Goal: Book appointment/travel/reservation

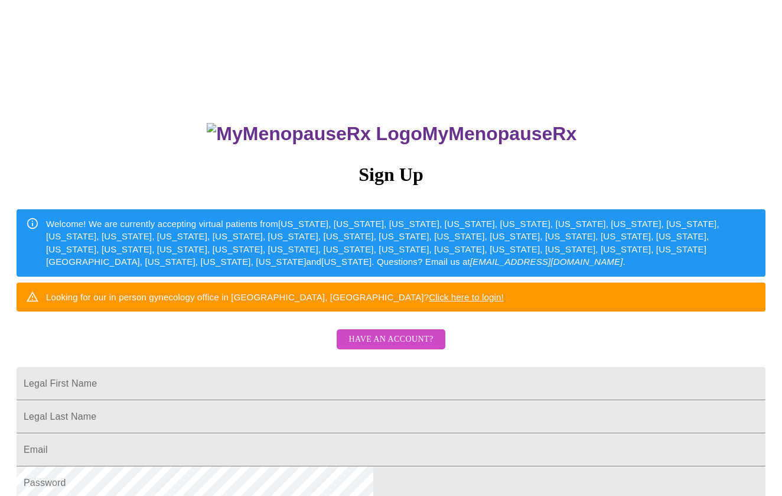
scroll to position [92, 0]
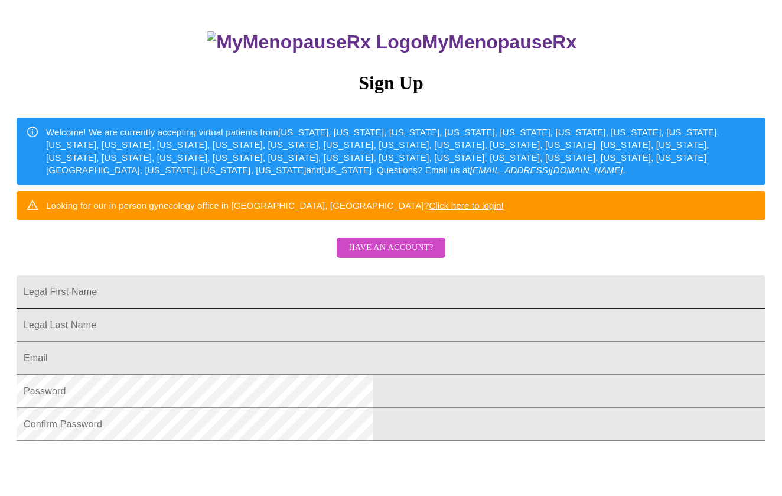
click at [398, 308] on input "Legal First Name" at bounding box center [391, 291] width 749 height 33
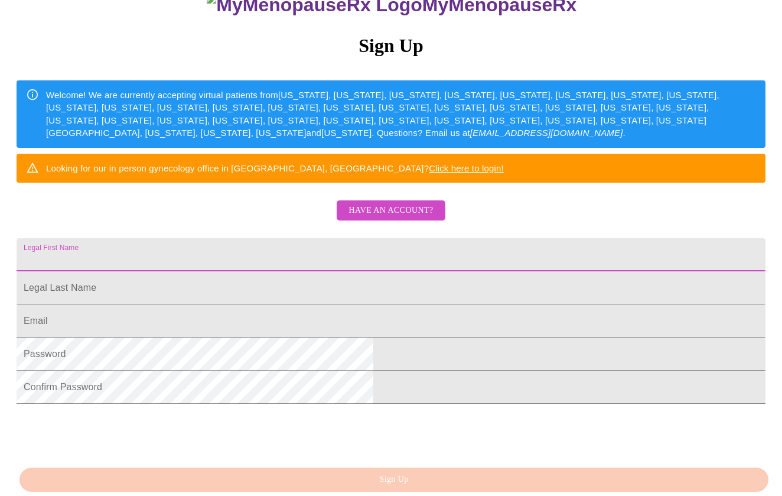
click at [404, 218] on span "Have an account?" at bounding box center [391, 210] width 84 height 15
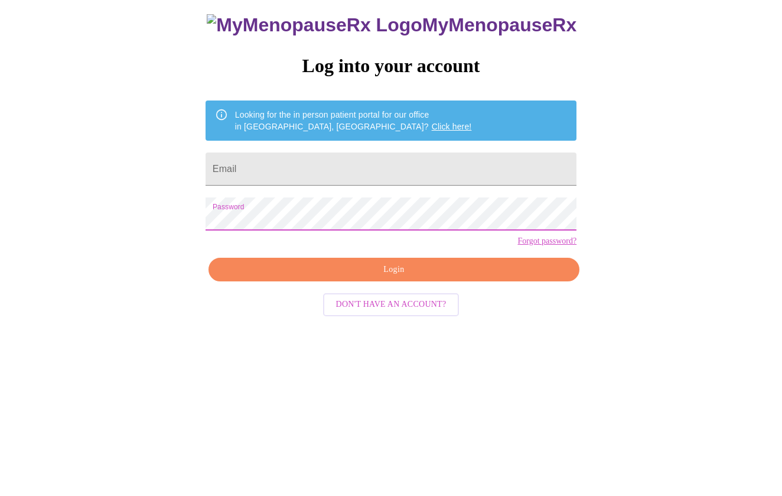
scroll to position [12, 0]
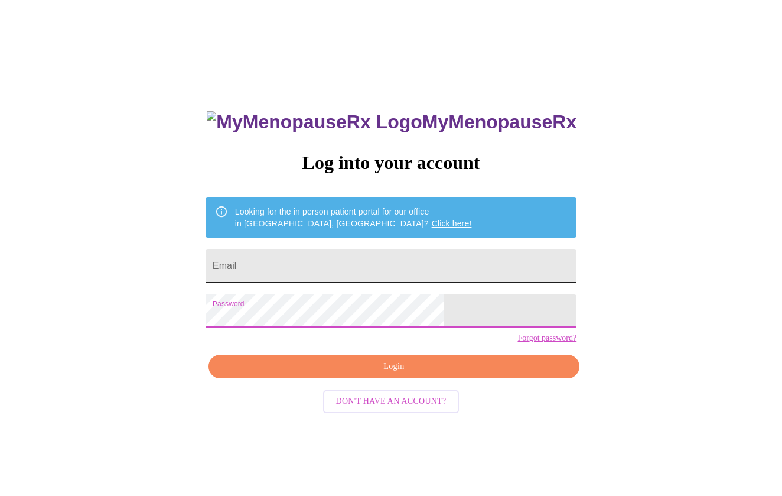
click at [358, 269] on input "Email" at bounding box center [391, 265] width 371 height 33
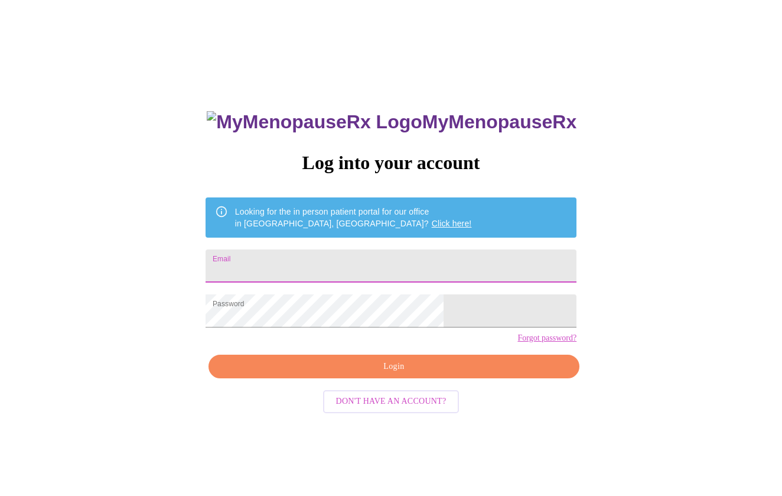
type input "[EMAIL_ADDRESS][DOMAIN_NAME]"
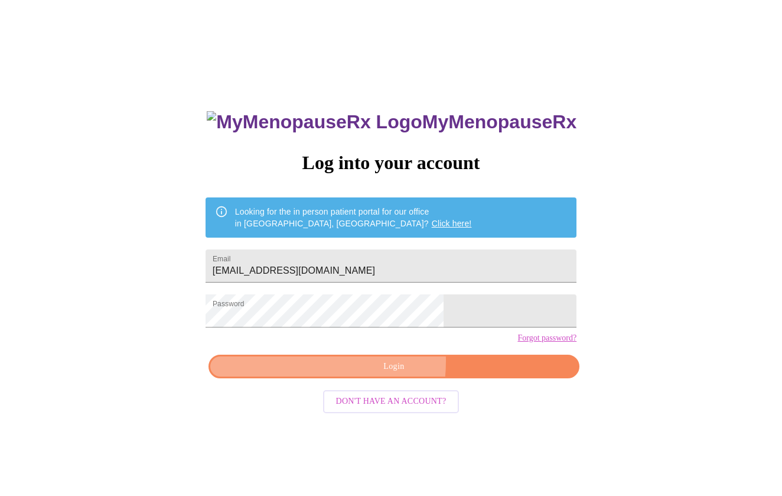
click at [344, 374] on span "Login" at bounding box center [394, 366] width 344 height 15
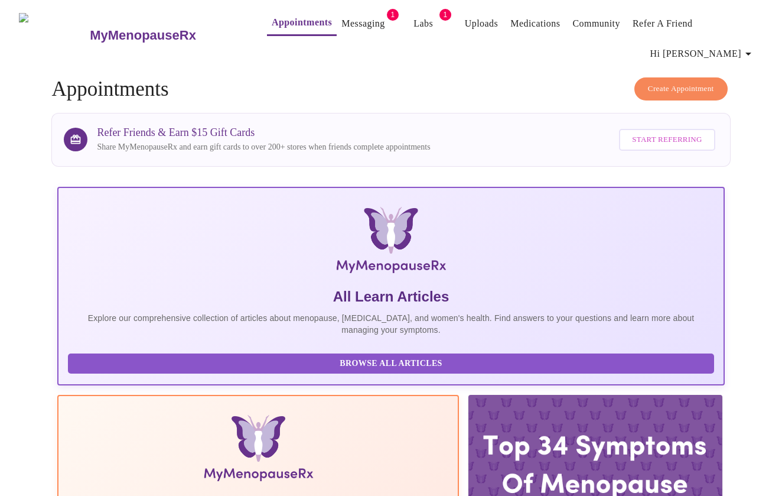
click at [351, 30] on link "Messaging" at bounding box center [362, 23] width 43 height 17
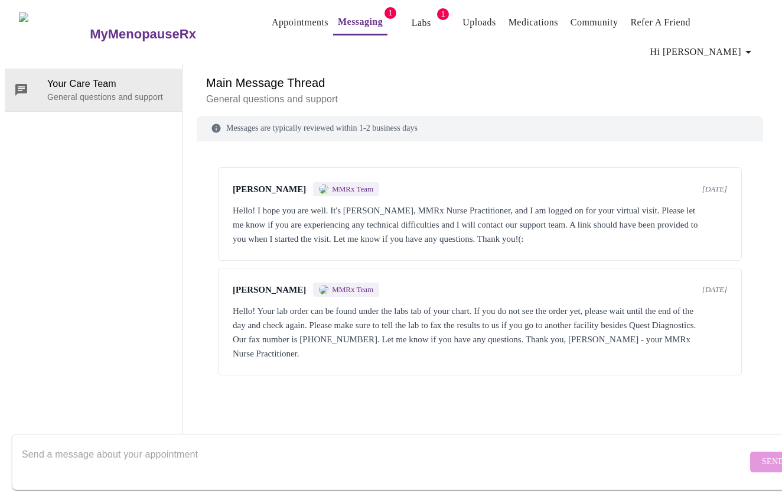
click at [412, 25] on link "Labs" at bounding box center [421, 23] width 19 height 17
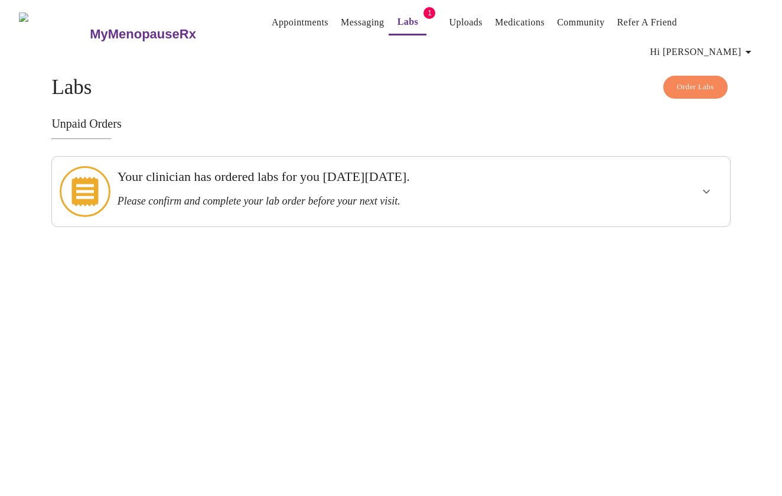
click at [279, 21] on link "Appointments" at bounding box center [300, 22] width 57 height 17
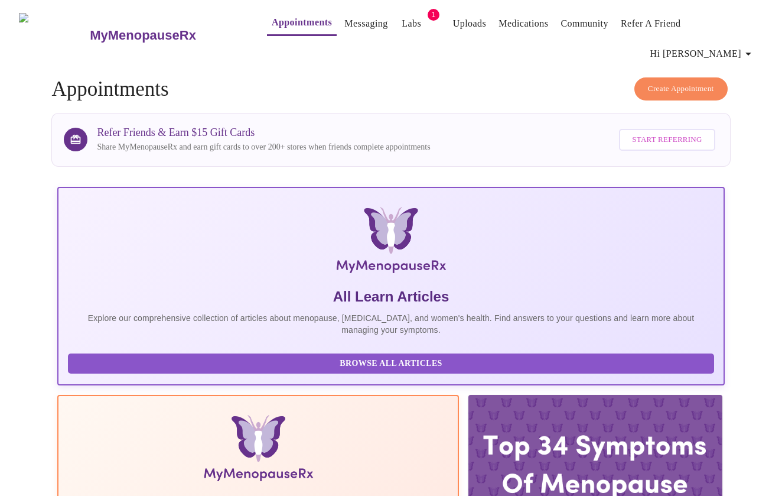
click at [648, 82] on span "Create Appointment" at bounding box center [681, 89] width 66 height 14
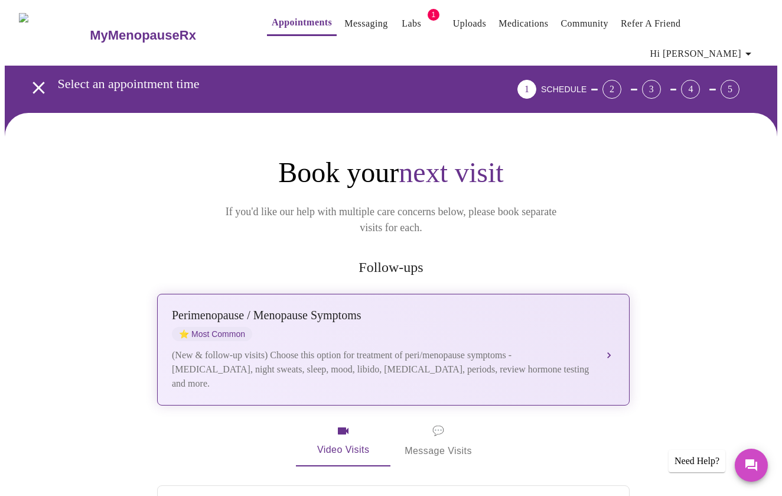
click at [338, 308] on div "Perimenopause / Menopause Symptoms" at bounding box center [381, 315] width 419 height 14
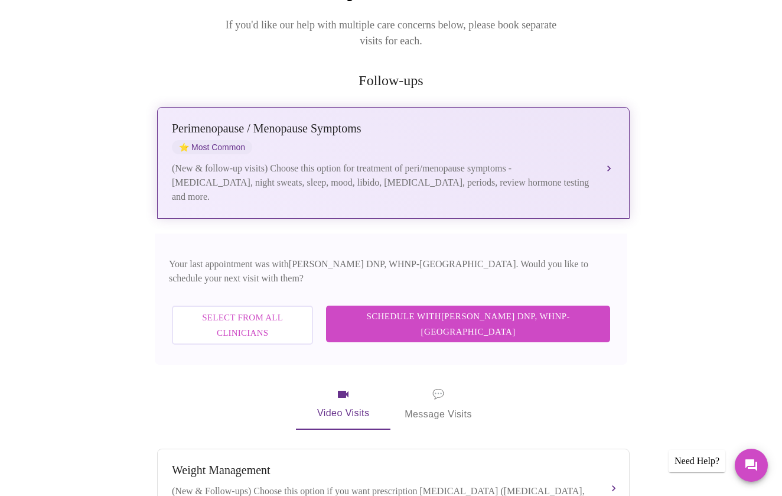
scroll to position [191, 0]
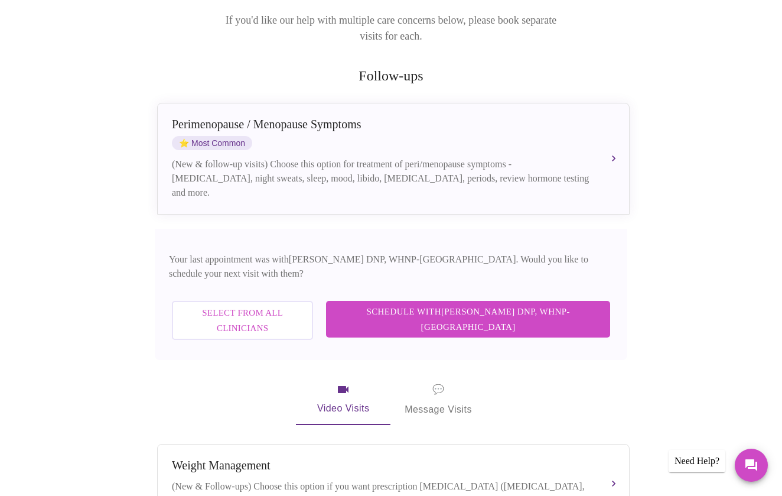
click at [404, 304] on span "Schedule with [PERSON_NAME] DNP, WHNP-BC" at bounding box center [468, 319] width 261 height 31
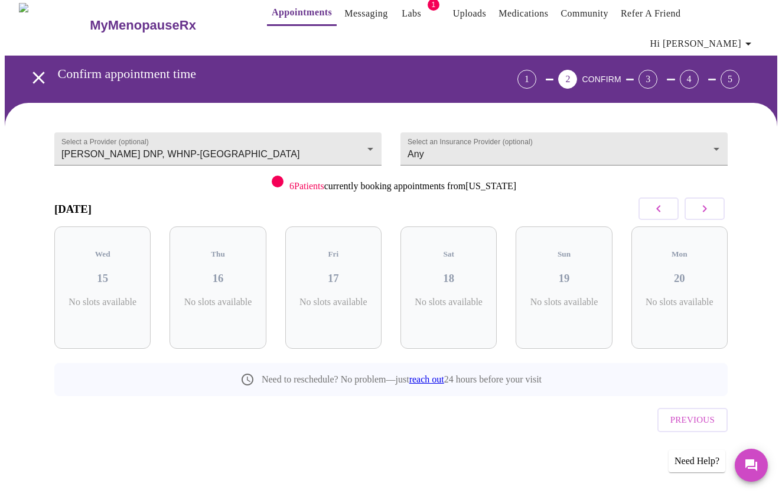
scroll to position [0, 0]
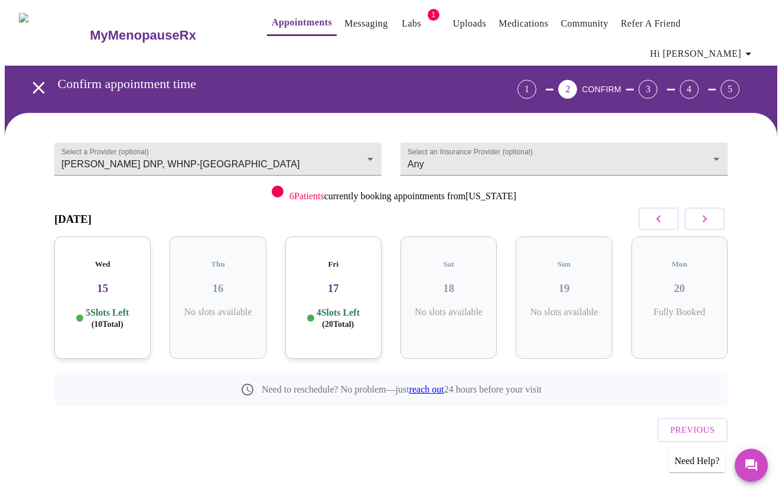
click at [114, 274] on div "Wed 15 5 Slots Left ( 10 Total)" at bounding box center [102, 297] width 96 height 122
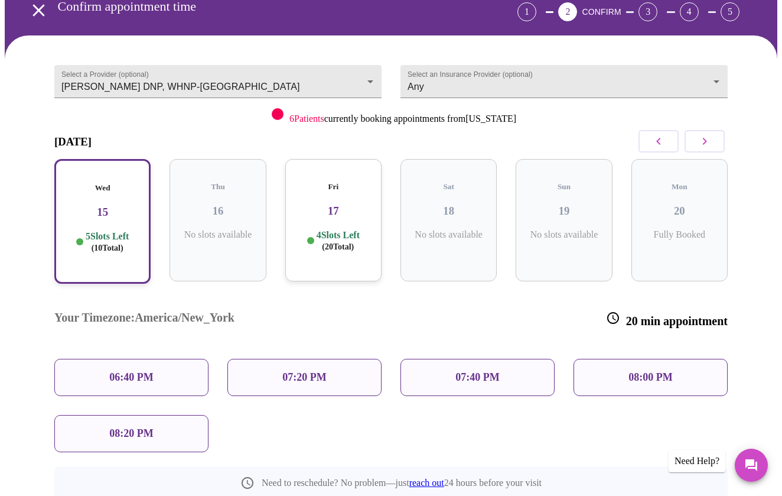
scroll to position [80, 0]
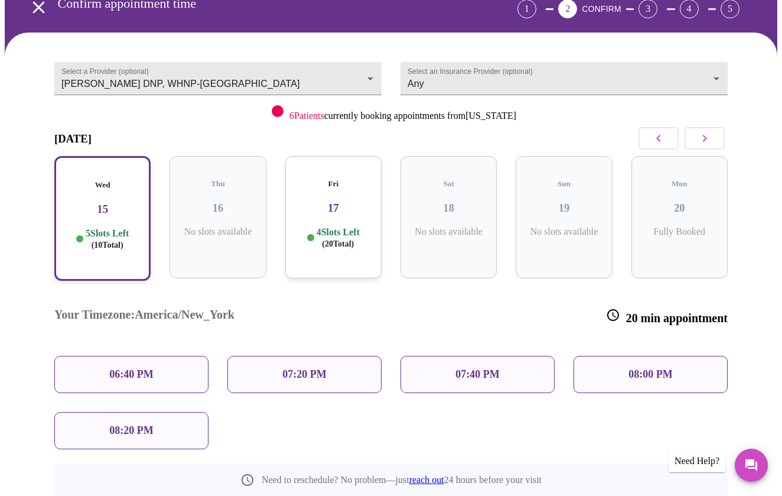
click at [247, 356] on div "07:20 PM" at bounding box center [304, 374] width 154 height 37
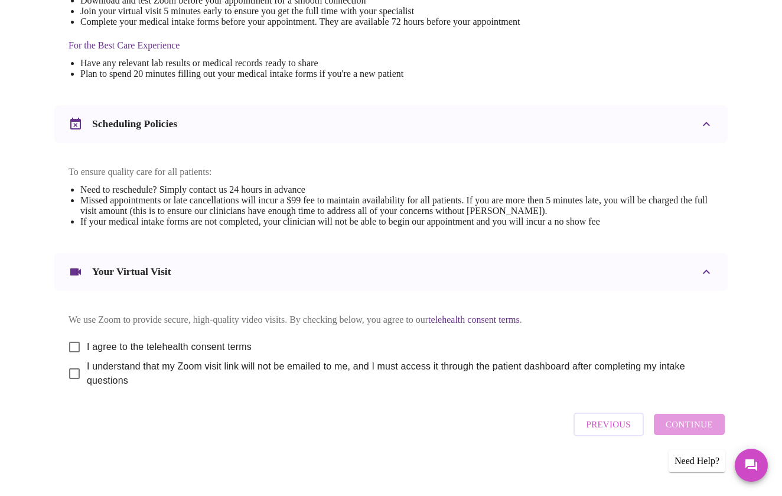
scroll to position [364, 0]
click at [69, 337] on input "I agree to the telehealth consent terms" at bounding box center [74, 347] width 25 height 25
checkbox input "true"
click at [69, 369] on input "I understand that my Zoom visit link will not be emailed to me, and I must acce…" at bounding box center [74, 374] width 25 height 25
checkbox input "true"
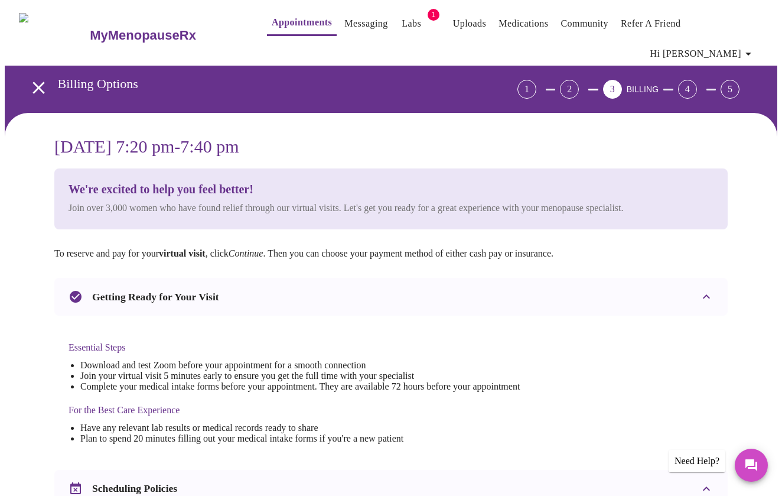
scroll to position [0, 0]
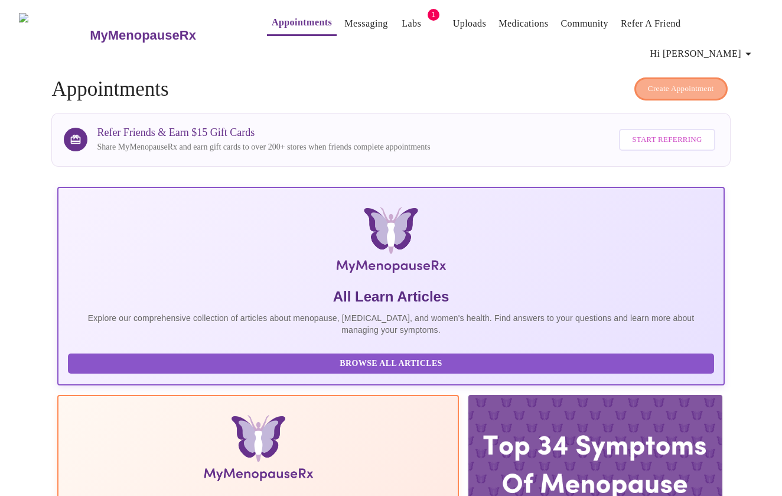
click at [667, 82] on span "Create Appointment" at bounding box center [681, 89] width 66 height 14
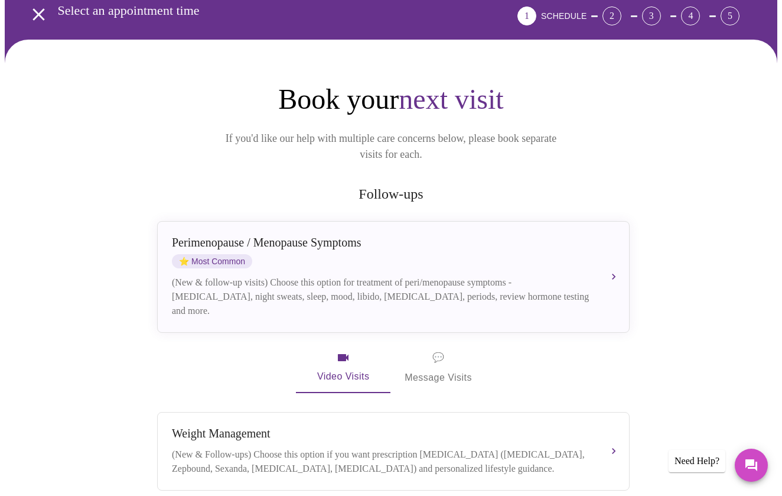
scroll to position [118, 0]
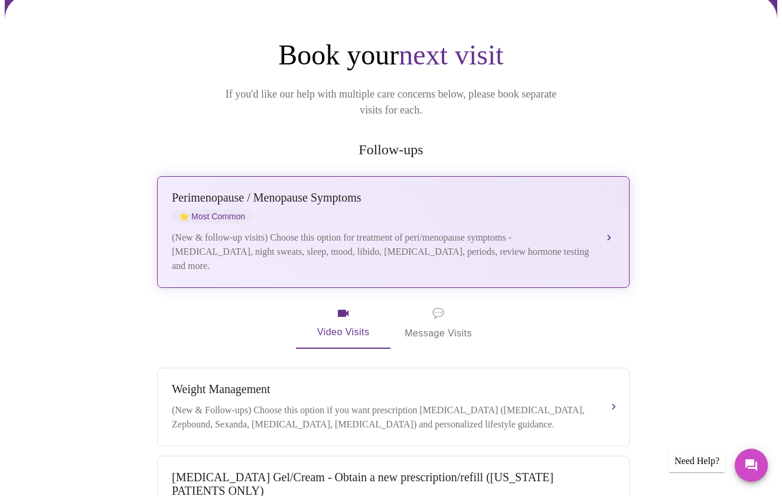
click at [496, 192] on div "[MEDICAL_DATA] / Menopause Symptoms ⭐ Most Common (New & follow-up visits) Choo…" at bounding box center [393, 232] width 443 height 82
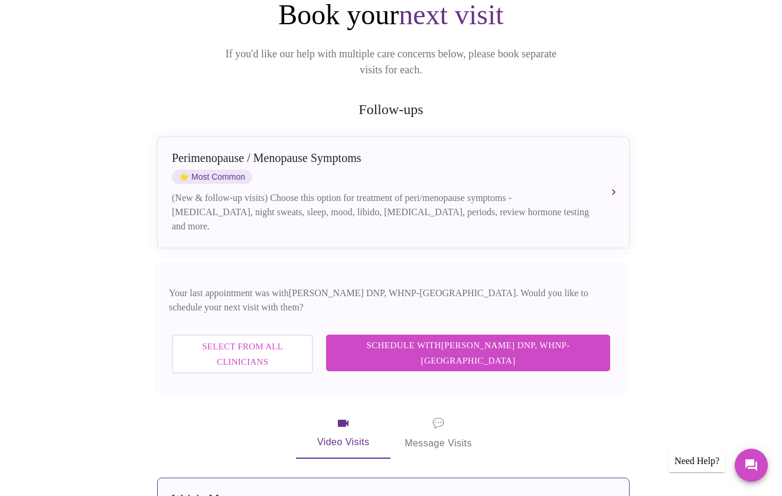
scroll to position [125, 0]
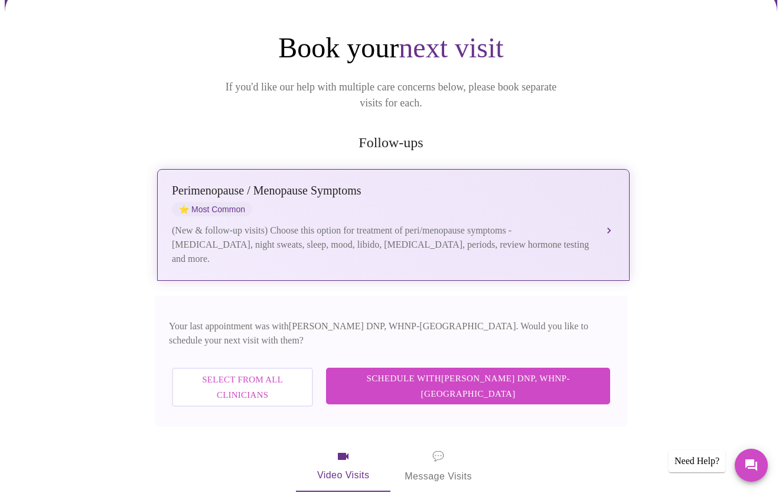
click at [443, 223] on div "(New & follow-up visits) Choose this option for treatment of peri/menopause sym…" at bounding box center [381, 244] width 419 height 43
click at [476, 187] on div "[MEDICAL_DATA] / Menopause Symptoms ⭐ Most Common (New & follow-up visits) Choo…" at bounding box center [393, 225] width 443 height 82
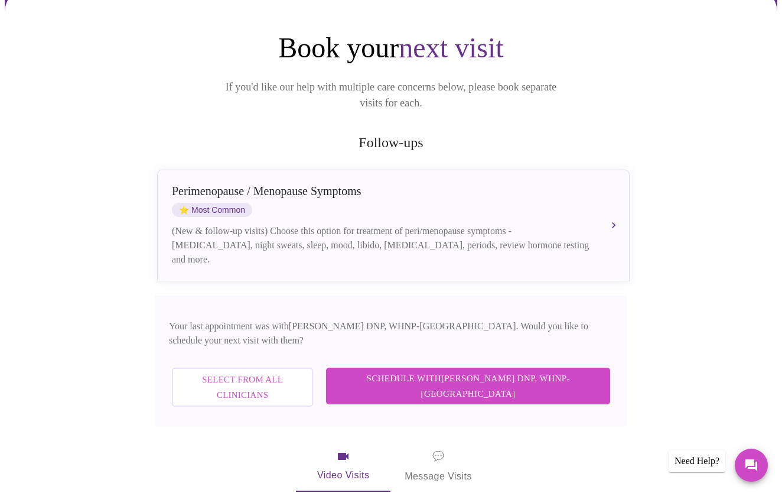
click at [414, 370] on span "Schedule with [PERSON_NAME] DNP, WHNP-BC" at bounding box center [468, 385] width 261 height 31
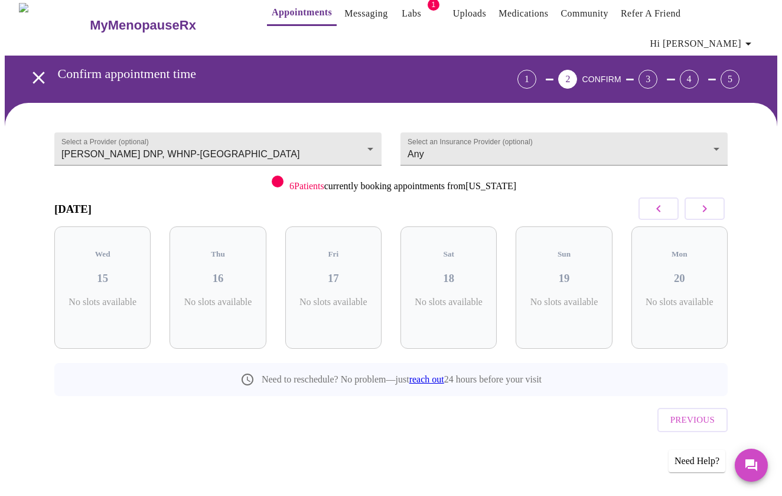
scroll to position [0, 0]
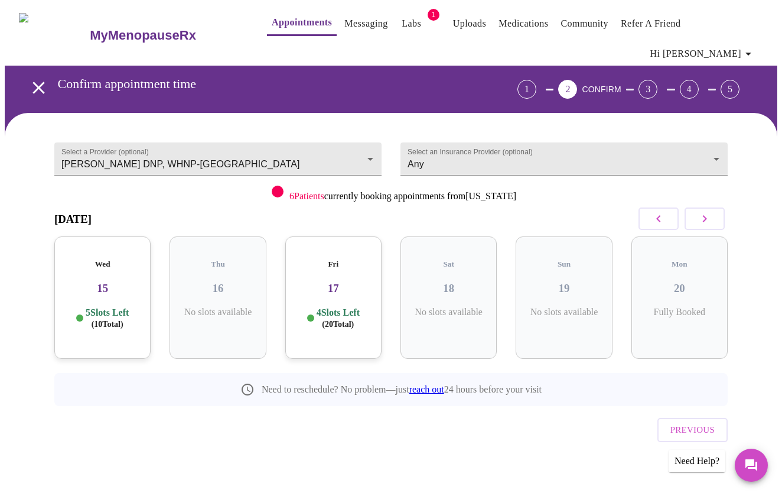
click at [113, 278] on div "Wed 15 5 Slots Left ( 10 Total)" at bounding box center [102, 297] width 96 height 122
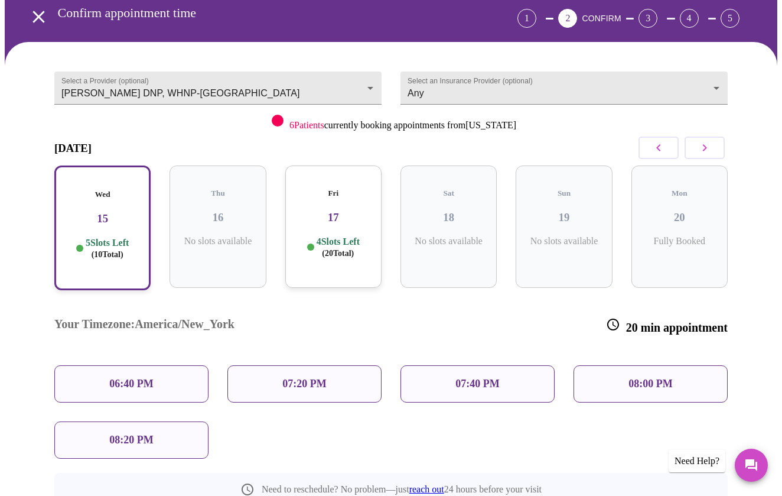
scroll to position [73, 0]
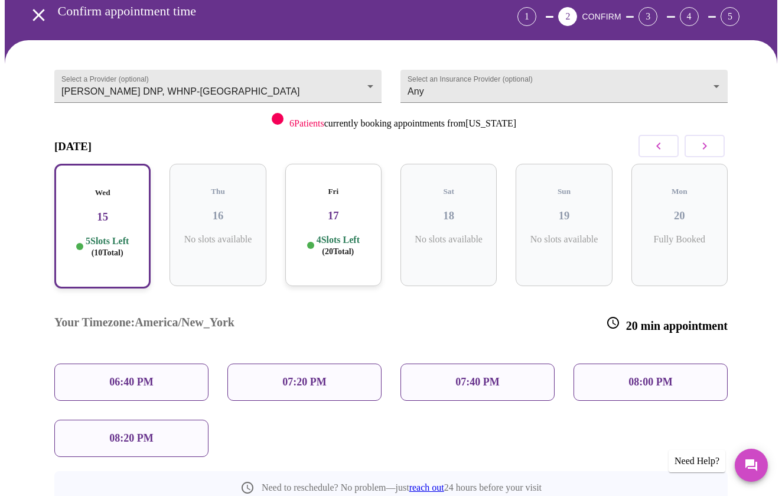
click at [473, 376] on p "07:40 PM" at bounding box center [478, 382] width 44 height 12
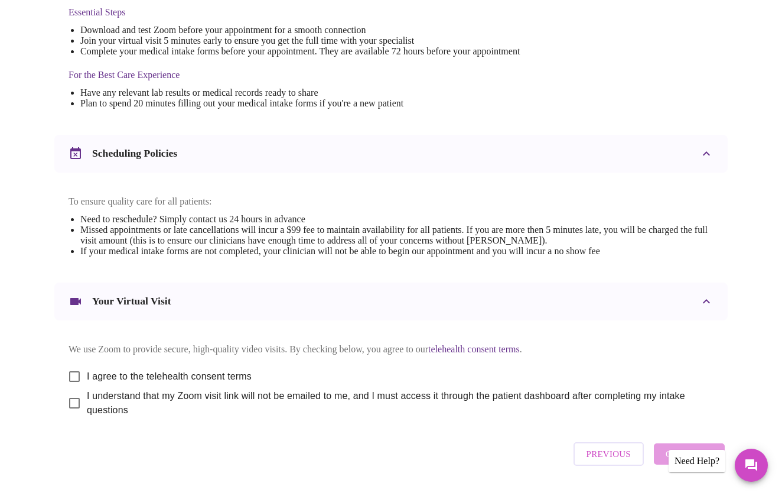
scroll to position [340, 0]
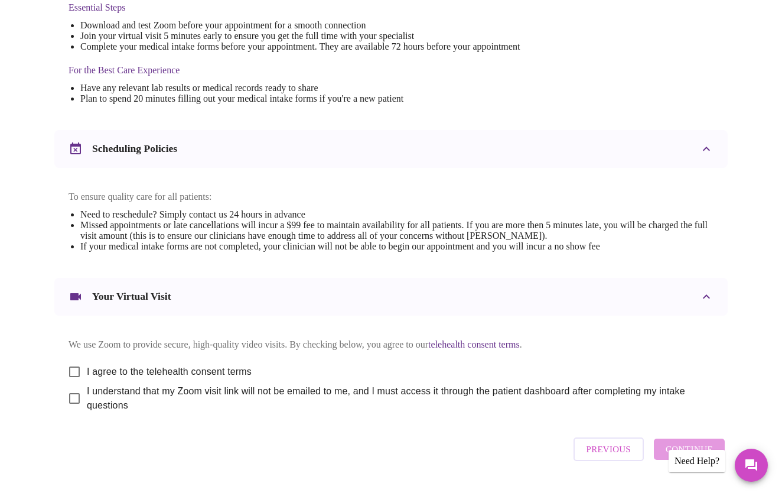
click at [70, 362] on input "I agree to the telehealth consent terms" at bounding box center [74, 371] width 25 height 25
checkbox input "true"
click at [71, 395] on input "I understand that my Zoom visit link will not be emailed to me, and I must acce…" at bounding box center [74, 398] width 25 height 25
checkbox input "true"
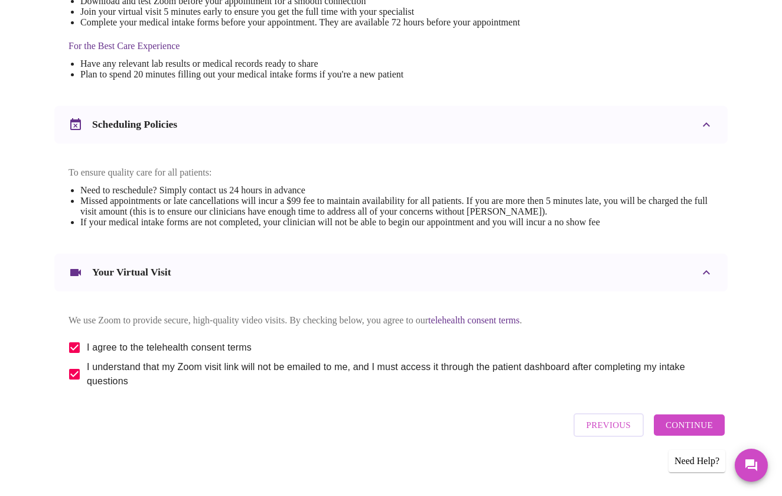
click at [681, 419] on span "Continue" at bounding box center [689, 424] width 47 height 15
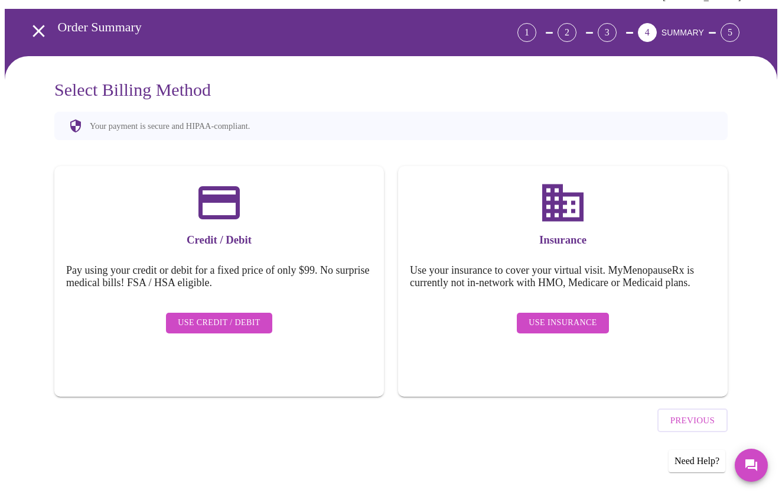
scroll to position [7, 0]
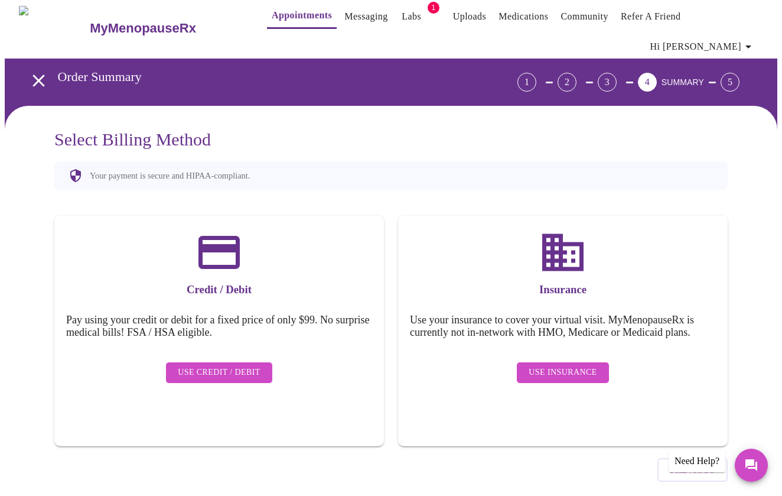
click at [573, 365] on span "Use Insurance" at bounding box center [563, 372] width 68 height 15
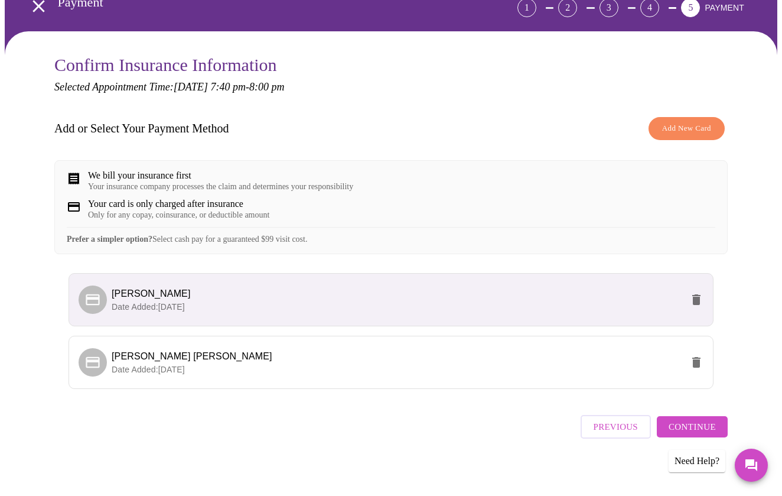
scroll to position [81, 0]
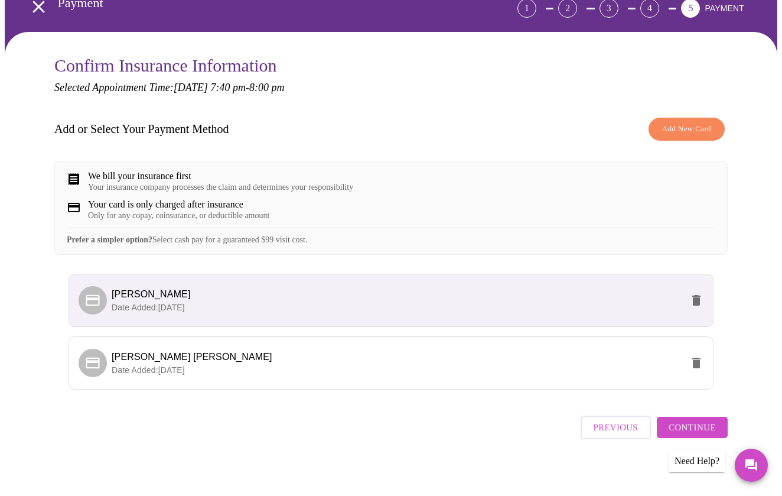
click at [636, 315] on li "[PERSON_NAME] Date Added: [DATE]" at bounding box center [391, 300] width 645 height 53
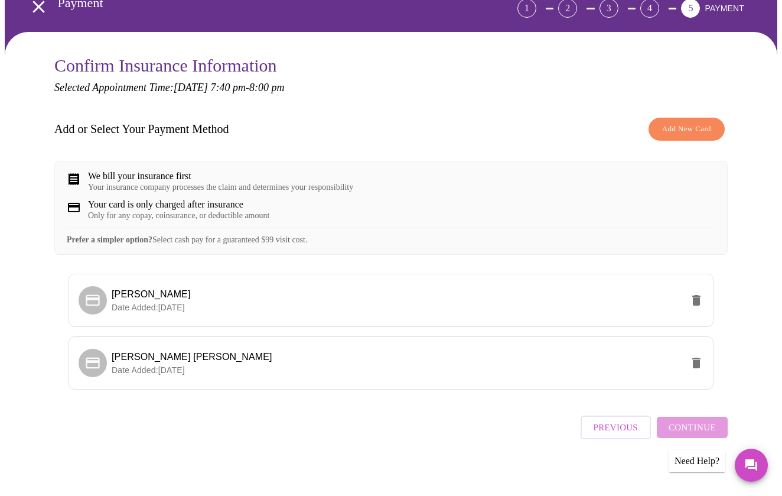
click at [676, 419] on div "Previous Continue" at bounding box center [654, 424] width 147 height 41
click at [642, 345] on li "[PERSON_NAME] [PERSON_NAME] Date Added: [DATE]" at bounding box center [391, 362] width 645 height 53
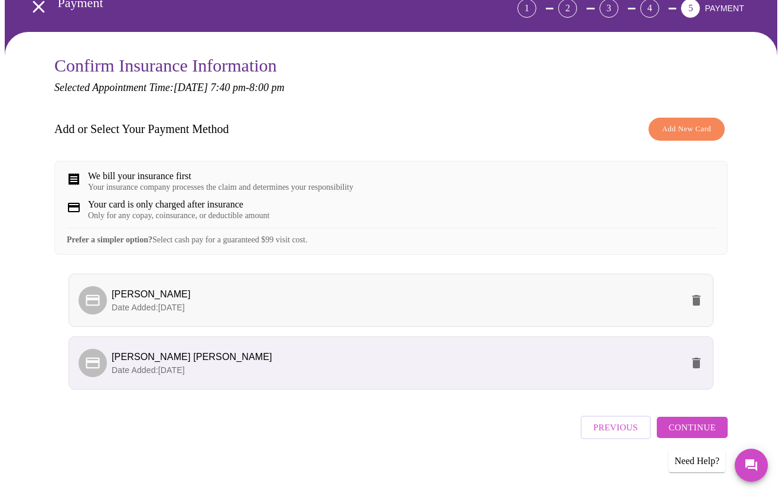
click at [630, 312] on li "[PERSON_NAME] Date Added: [DATE]" at bounding box center [391, 300] width 645 height 53
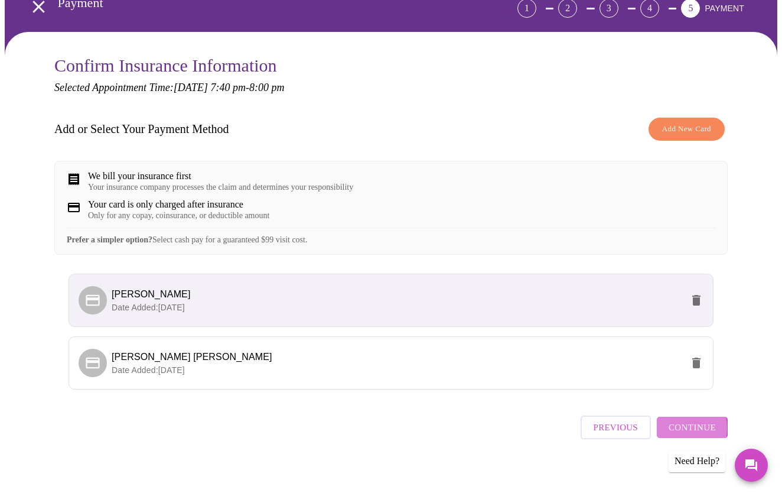
click at [680, 426] on span "Continue" at bounding box center [692, 426] width 47 height 15
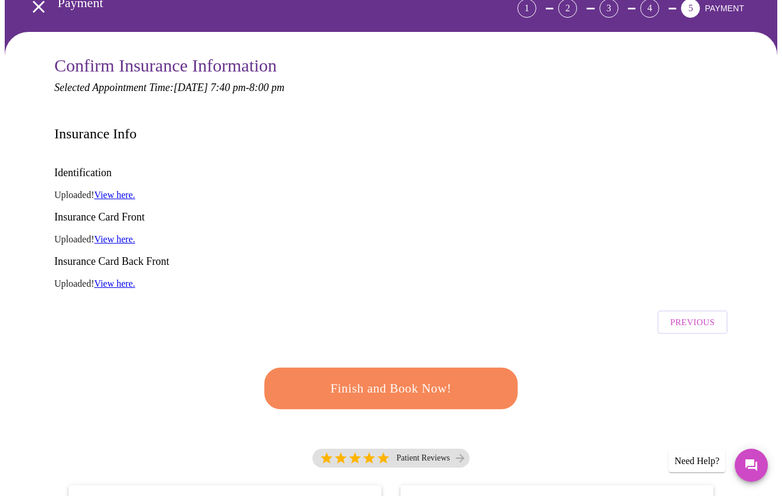
click at [490, 367] on button "Finish and Book Now!" at bounding box center [391, 388] width 263 height 43
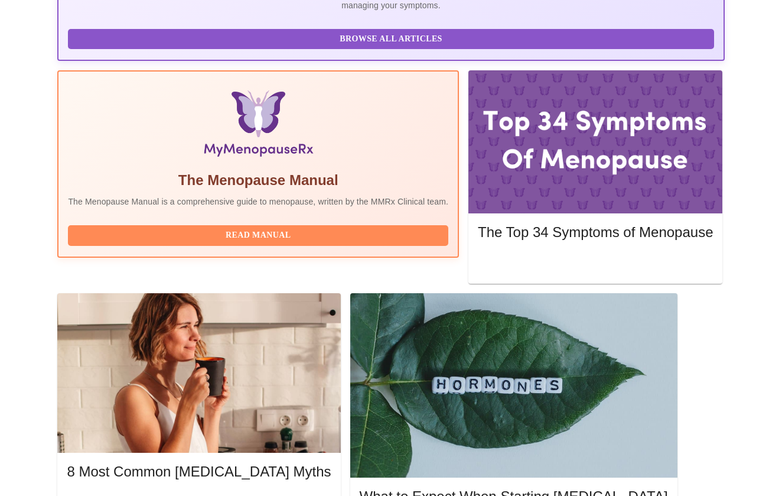
scroll to position [324, 0]
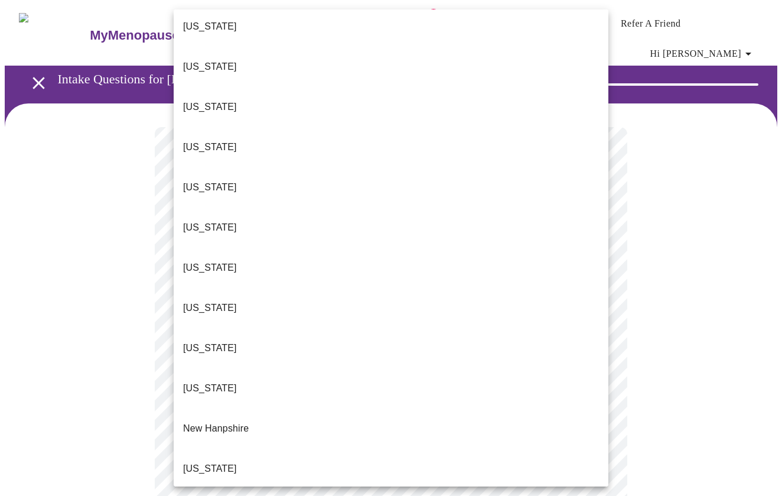
scroll to position [786, 0]
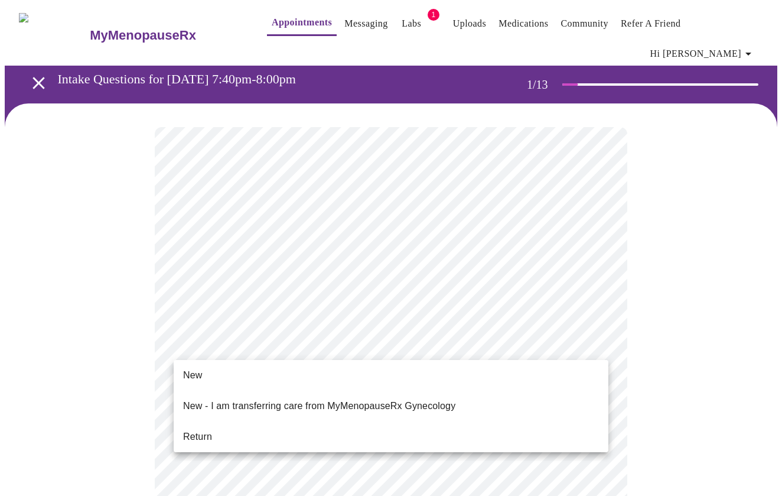
click at [383, 426] on li "Return" at bounding box center [391, 436] width 435 height 21
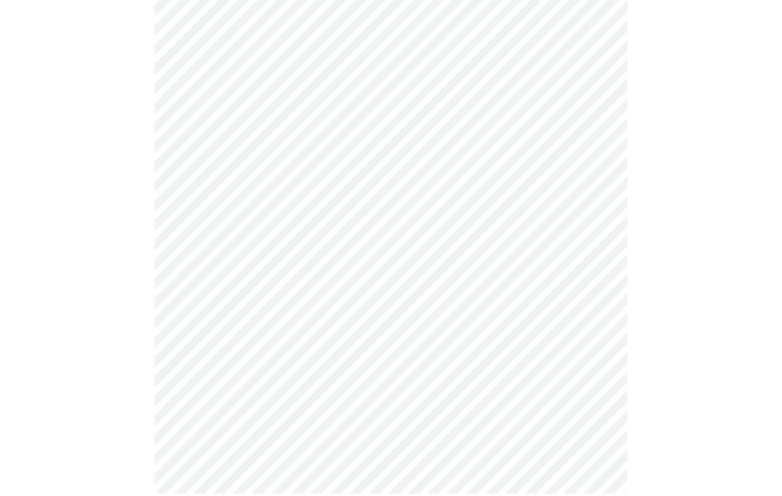
scroll to position [0, 0]
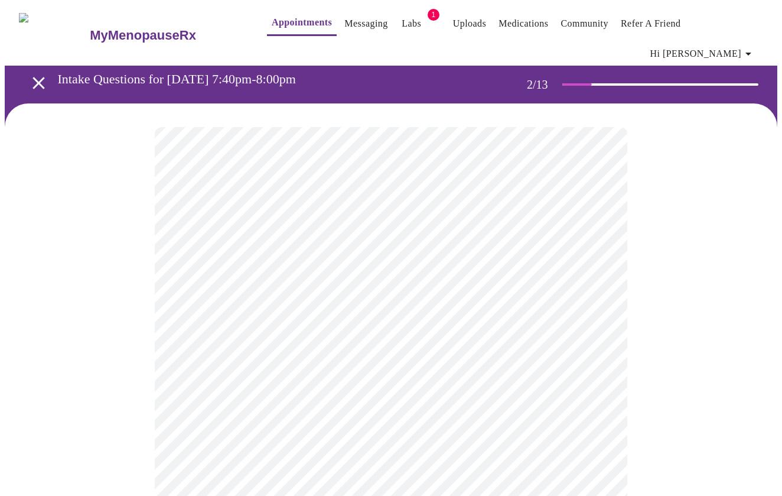
click at [503, 232] on body "MyMenopauseRx Appointments Messaging Labs 1 Uploads Medications Community Refer…" at bounding box center [391, 422] width 773 height 834
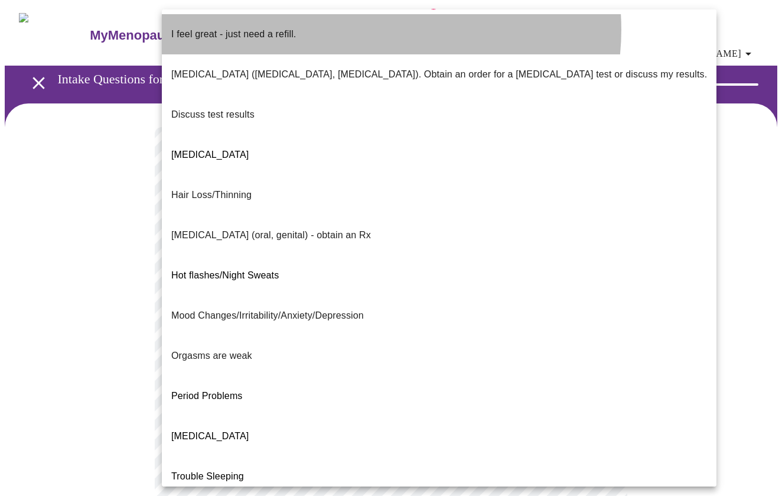
click at [379, 30] on li "I feel great - just need a refill." at bounding box center [439, 34] width 555 height 40
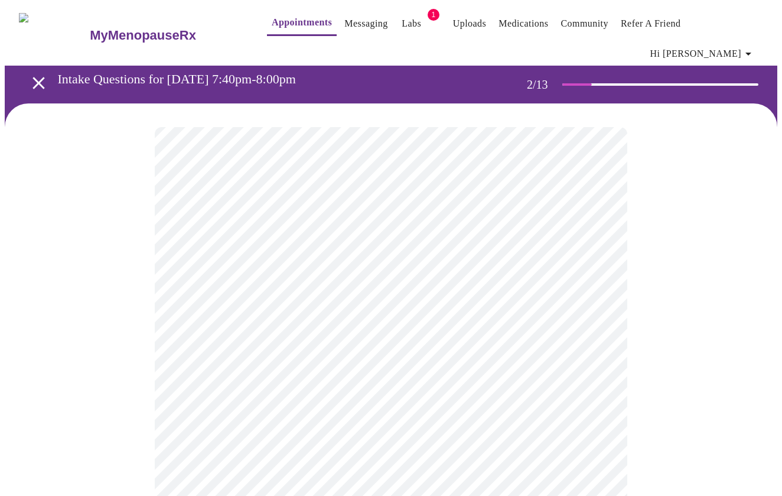
click at [293, 340] on body "MyMenopauseRx Appointments Messaging Labs 1 Uploads Medications Community Refer…" at bounding box center [391, 419] width 773 height 828
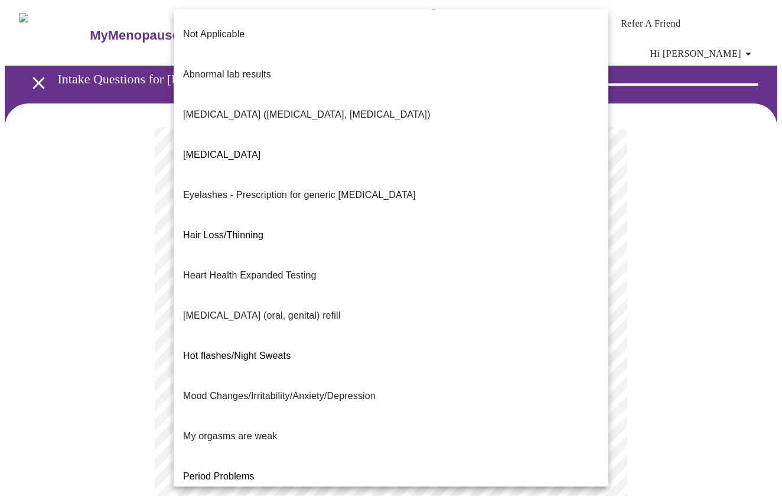
click at [353, 21] on li "Not Applicable" at bounding box center [391, 34] width 435 height 40
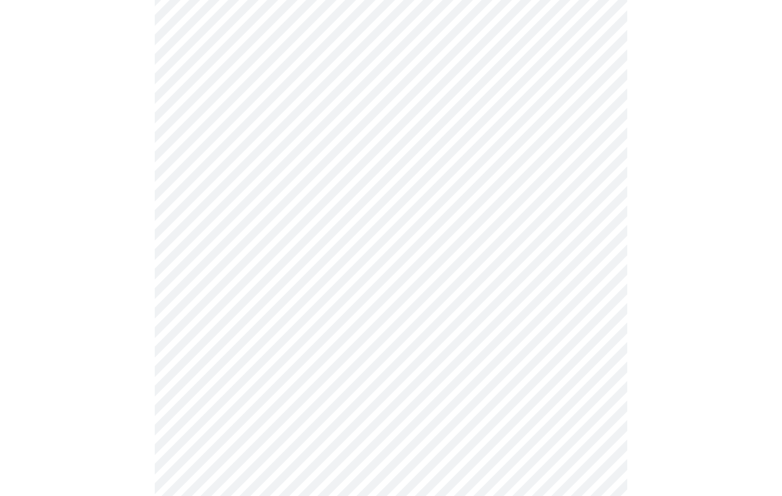
scroll to position [196, 0]
click at [300, 278] on body "MyMenopauseRx Appointments Messaging Labs 1 Uploads Medications Community Refer…" at bounding box center [391, 219] width 773 height 821
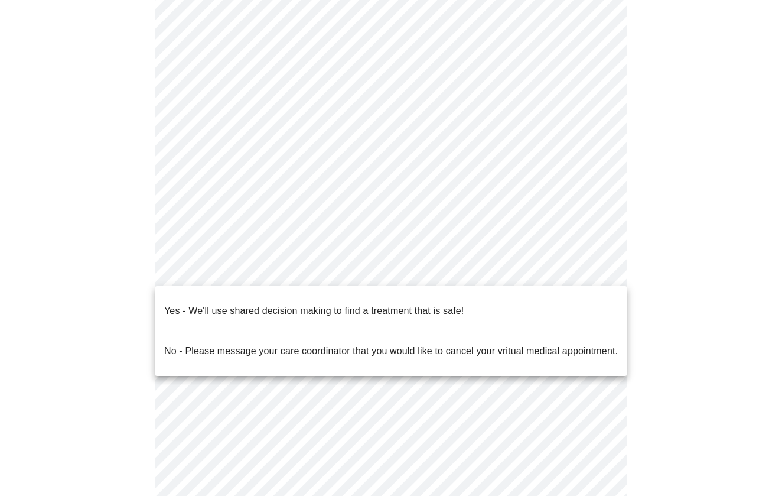
click at [295, 308] on p "Yes - We'll use shared decision making to find a treatment that is safe!" at bounding box center [314, 311] width 300 height 14
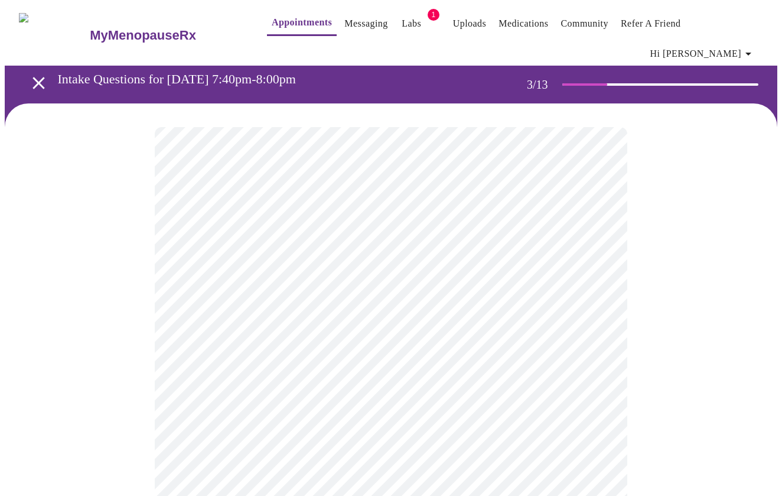
scroll to position [0, 0]
click at [287, 28] on link "Appointments" at bounding box center [302, 22] width 60 height 17
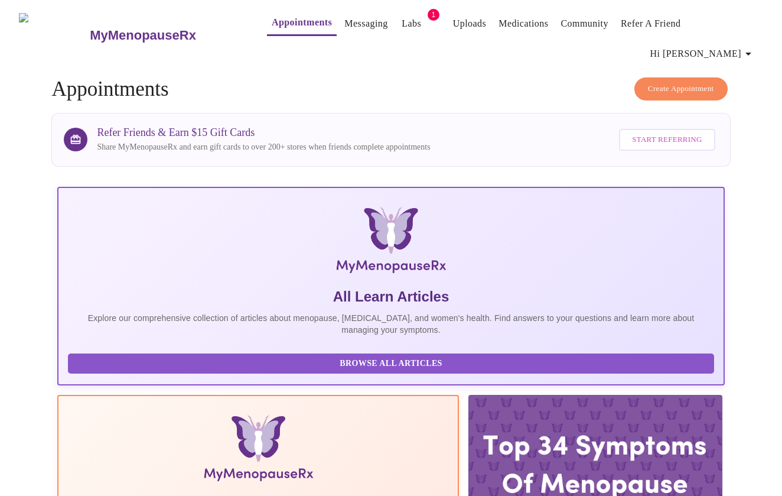
click at [648, 82] on span "Create Appointment" at bounding box center [681, 89] width 66 height 14
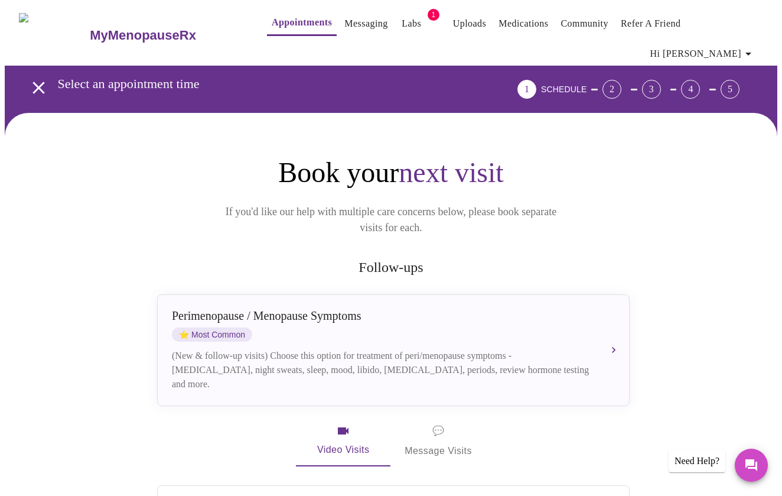
click at [285, 25] on link "Appointments" at bounding box center [302, 22] width 60 height 17
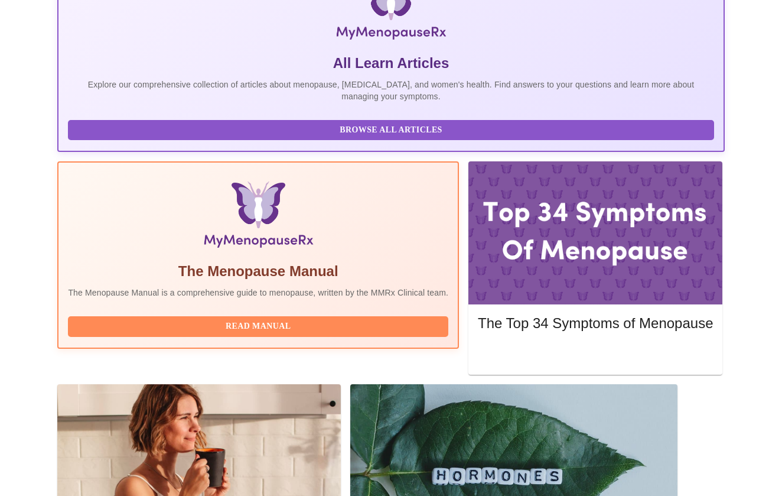
scroll to position [258, 0]
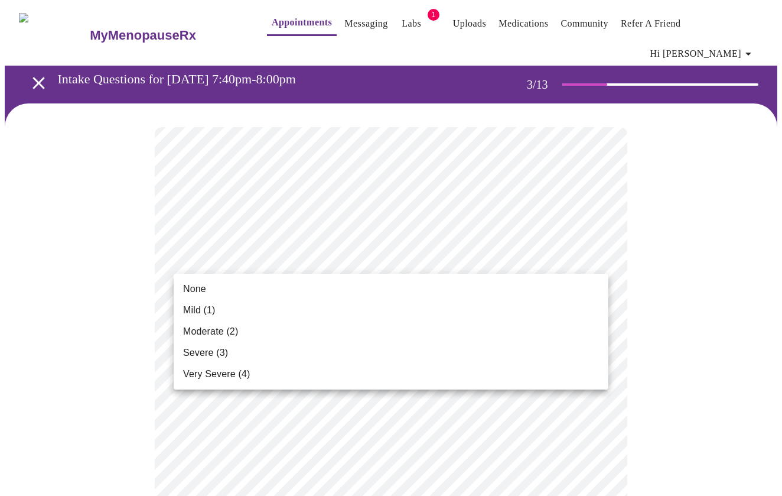
click at [526, 303] on li "Mild (1)" at bounding box center [391, 310] width 435 height 21
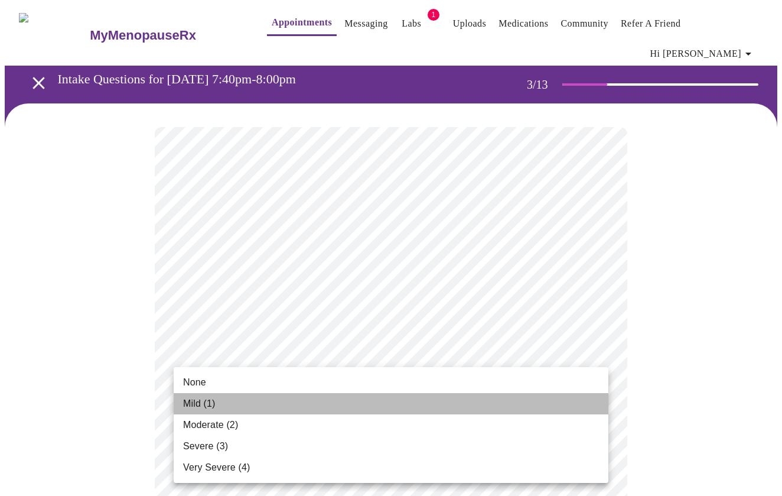
click at [470, 396] on li "Mild (1)" at bounding box center [391, 403] width 435 height 21
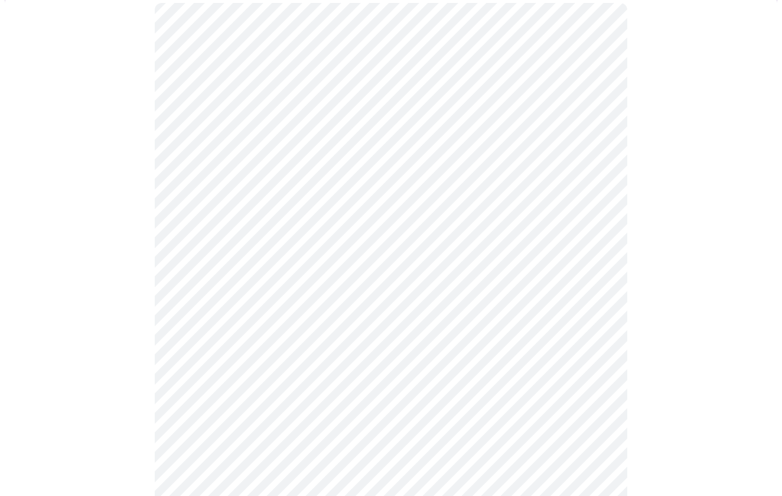
scroll to position [170, 0]
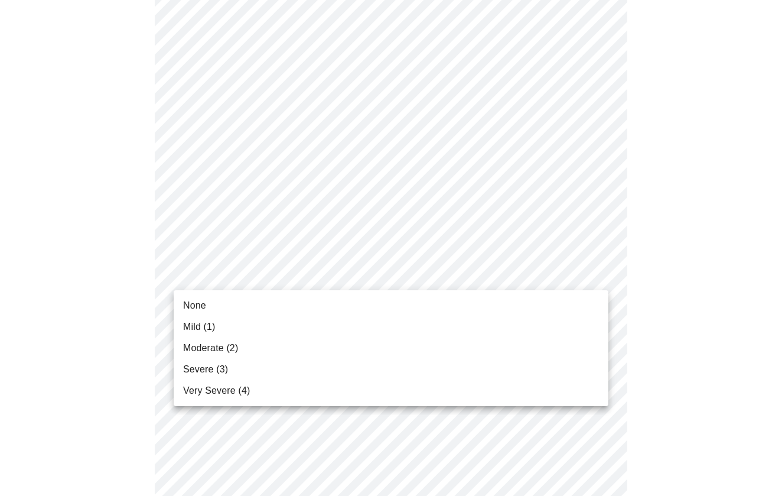
click at [472, 352] on li "Moderate (2)" at bounding box center [391, 347] width 435 height 21
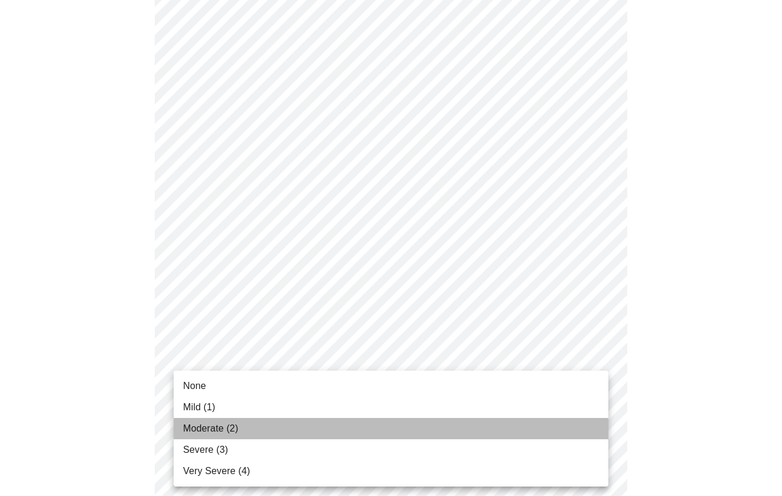
click at [425, 427] on li "Moderate (2)" at bounding box center [391, 428] width 435 height 21
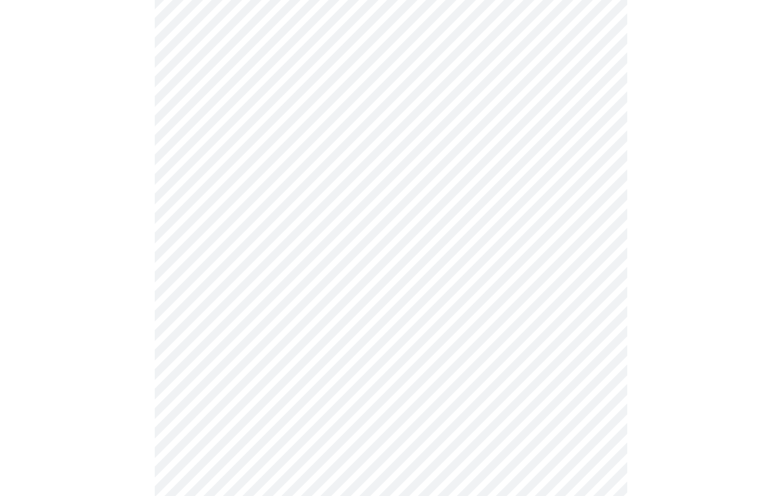
scroll to position [408, 0]
click at [484, 210] on body "MyMenopauseRx Appointments Messaging Labs 1 Uploads Medications Community Refer…" at bounding box center [391, 356] width 773 height 1518
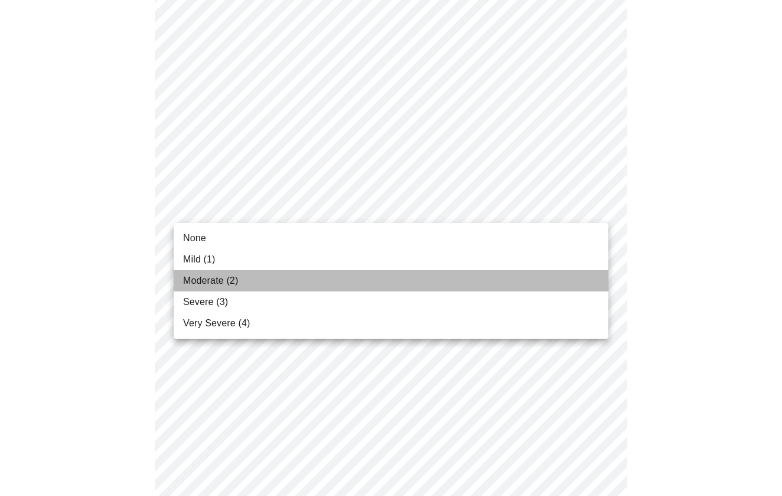
click at [449, 277] on li "Moderate (2)" at bounding box center [391, 280] width 435 height 21
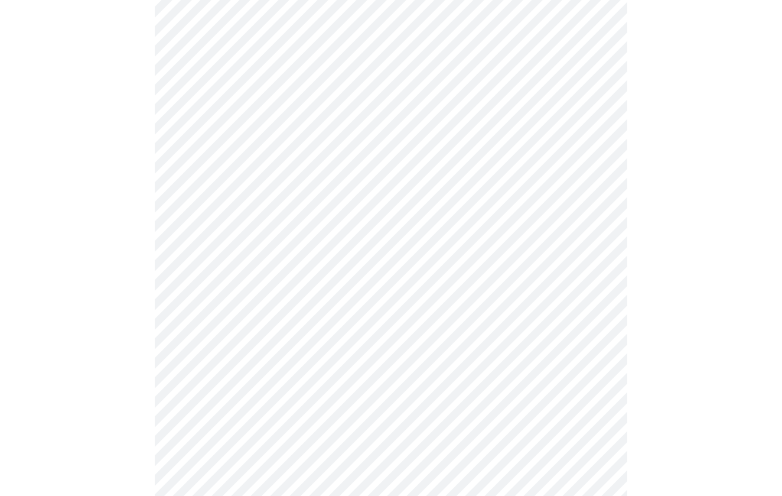
scroll to position [479, 0]
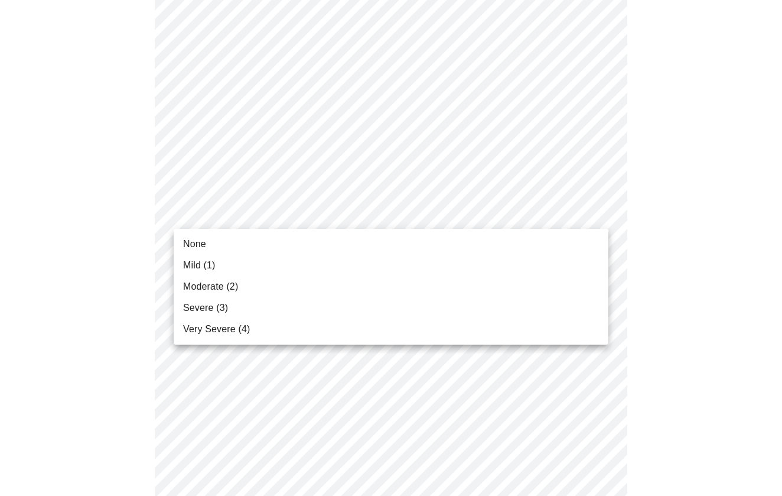
click at [461, 204] on body "MyMenopauseRx Appointments Messaging Labs 1 Uploads Medications Community Refer…" at bounding box center [391, 277] width 773 height 1502
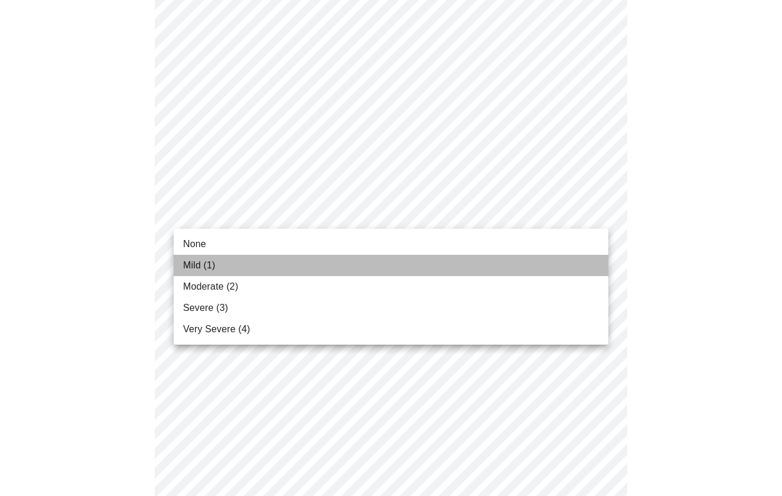
click at [429, 262] on li "Mild (1)" at bounding box center [391, 265] width 435 height 21
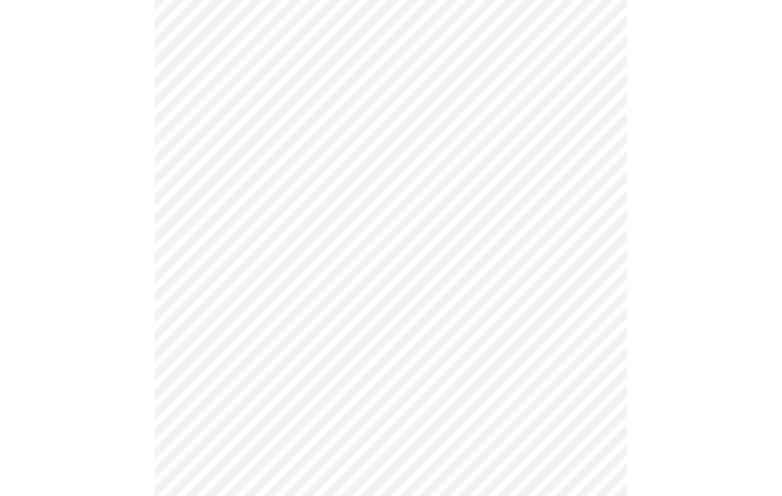
click at [401, 311] on body "MyMenopauseRx Appointments Messaging Labs 1 Uploads Medications Community Refer…" at bounding box center [391, 269] width 773 height 1486
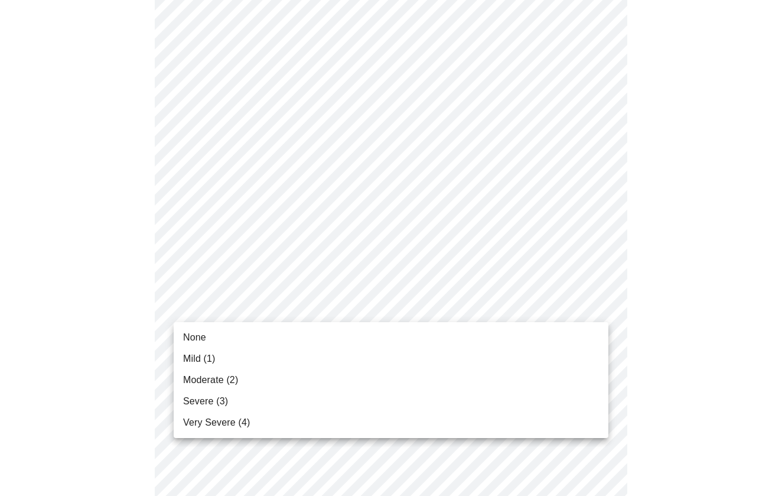
click at [375, 401] on li "Severe (3)" at bounding box center [391, 401] width 435 height 21
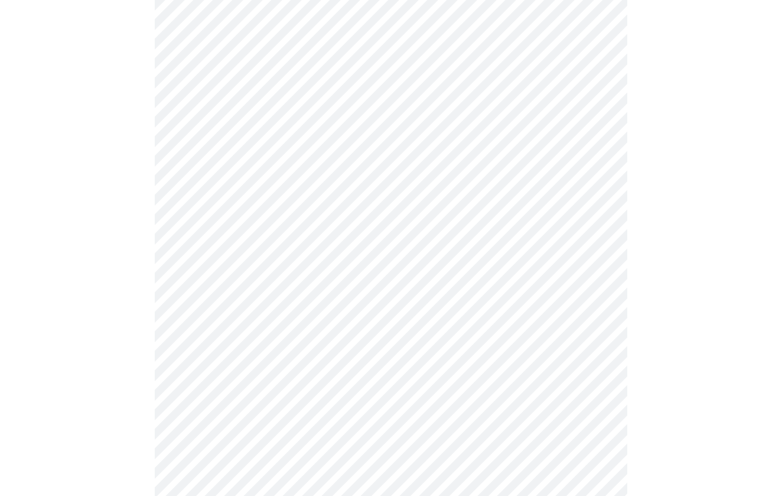
click at [379, 400] on body "MyMenopauseRx Appointments Messaging Labs 1 Uploads Medications Community Refer…" at bounding box center [391, 261] width 773 height 1470
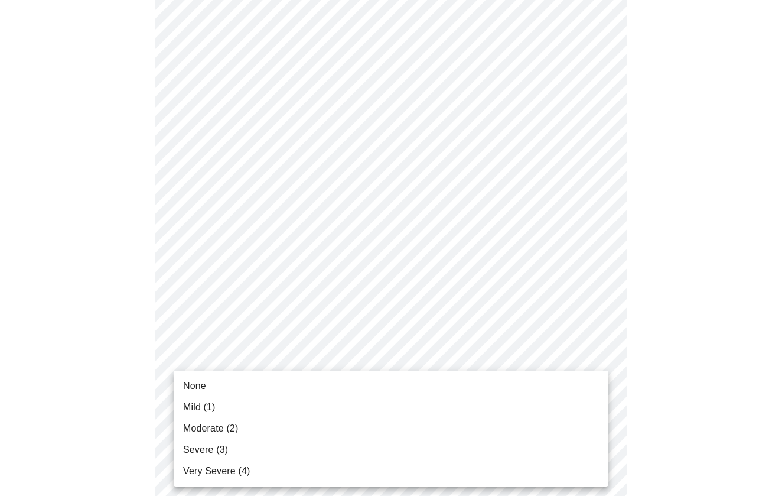
click at [377, 406] on li "Mild (1)" at bounding box center [391, 406] width 435 height 21
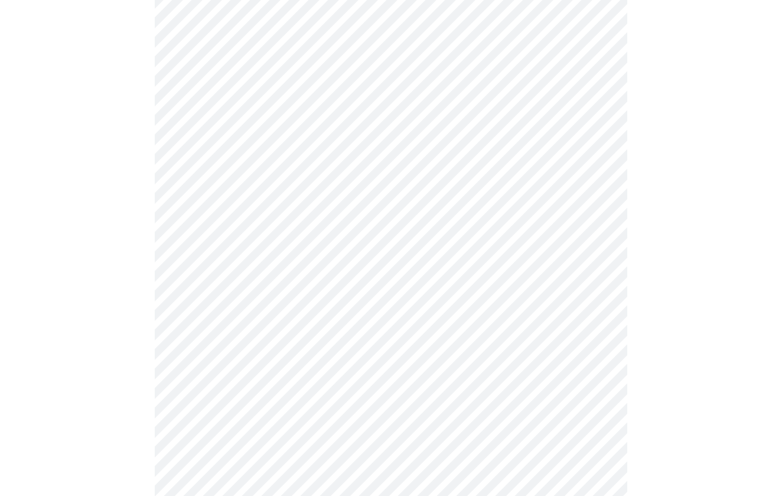
scroll to position [739, 0]
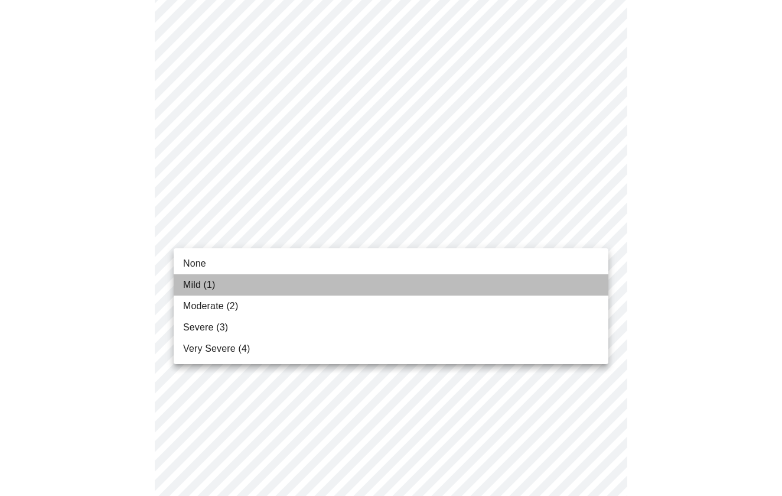
click at [379, 279] on li "Mild (1)" at bounding box center [391, 284] width 435 height 21
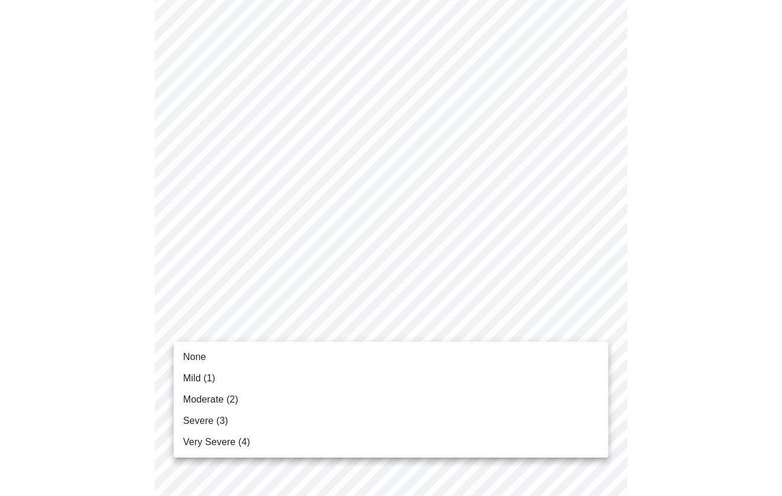
click at [346, 365] on li "None" at bounding box center [391, 356] width 435 height 21
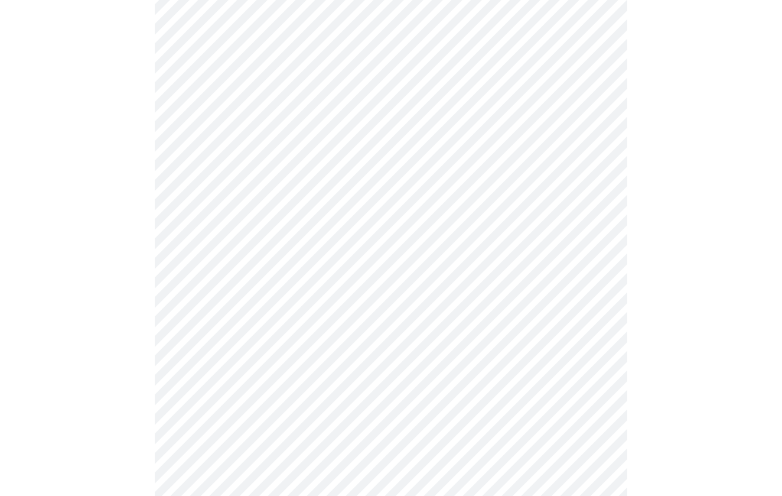
scroll to position [840, 0]
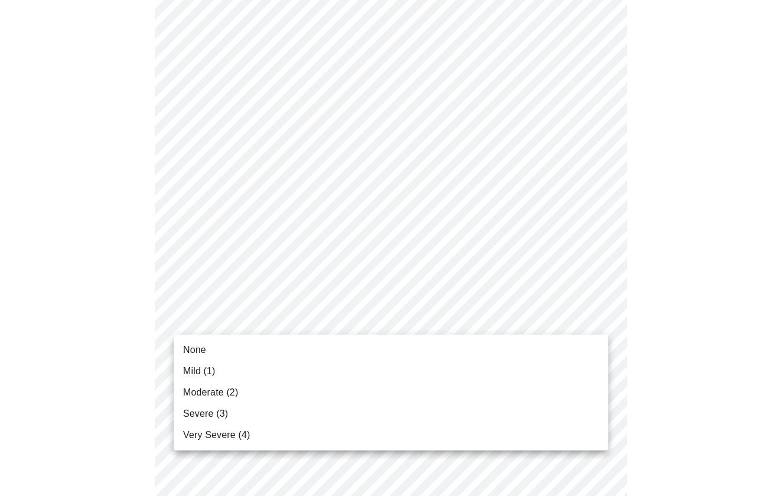
click at [344, 393] on li "Moderate (2)" at bounding box center [391, 392] width 435 height 21
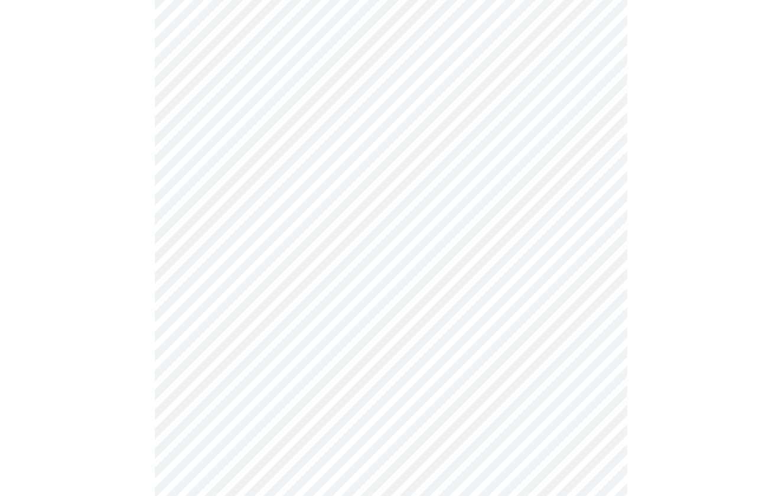
scroll to position [545, 0]
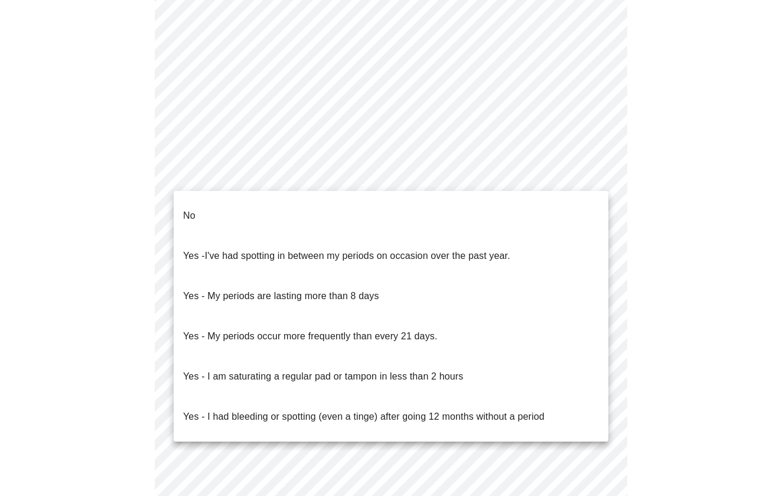
click at [323, 179] on body "MyMenopauseRx Appointments Messaging Labs 1 Uploads Medications Community Refer…" at bounding box center [391, 49] width 773 height 1180
click at [310, 209] on li "No" at bounding box center [391, 216] width 435 height 40
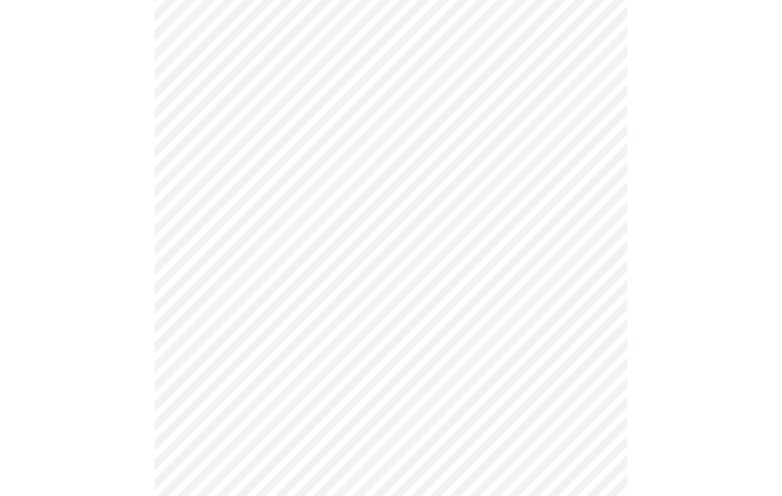
click at [299, 258] on body "MyMenopauseRx Appointments Messaging Labs 1 Uploads Medications Community Refer…" at bounding box center [391, 45] width 773 height 1173
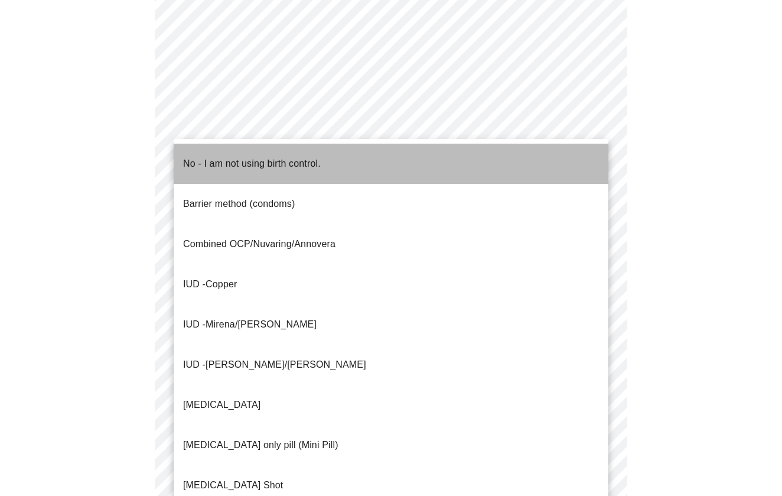
click at [326, 152] on li "No - I am not using birth control." at bounding box center [391, 164] width 435 height 40
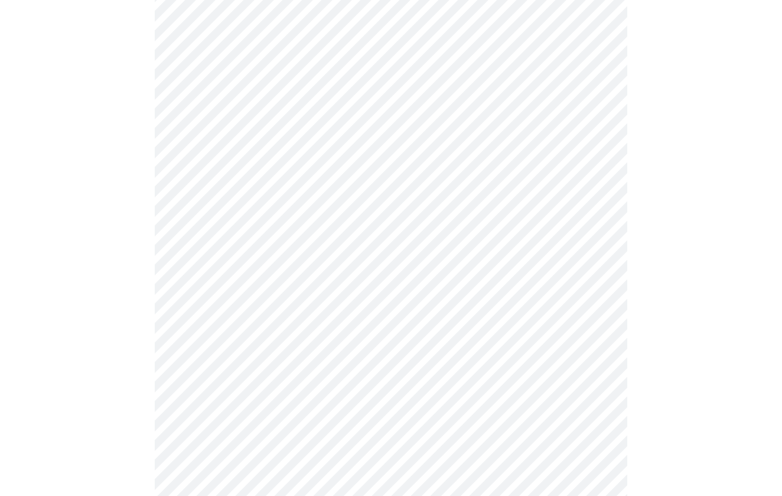
click at [274, 351] on body "MyMenopauseRx Appointments Messaging Labs 1 Uploads Medications Community Refer…" at bounding box center [391, 42] width 773 height 1167
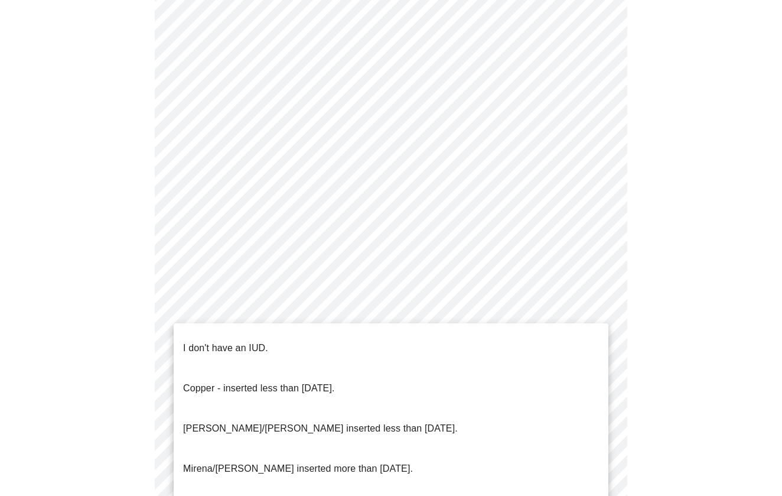
click at [273, 349] on li "I don't have an IUD." at bounding box center [391, 348] width 435 height 40
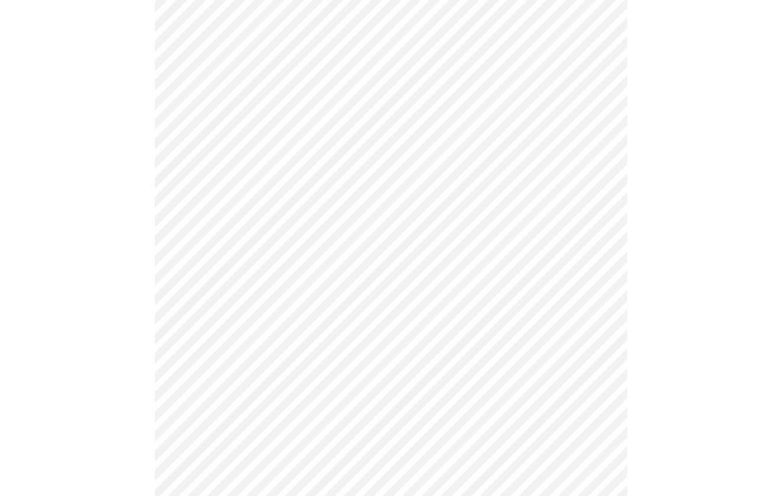
scroll to position [648, 0]
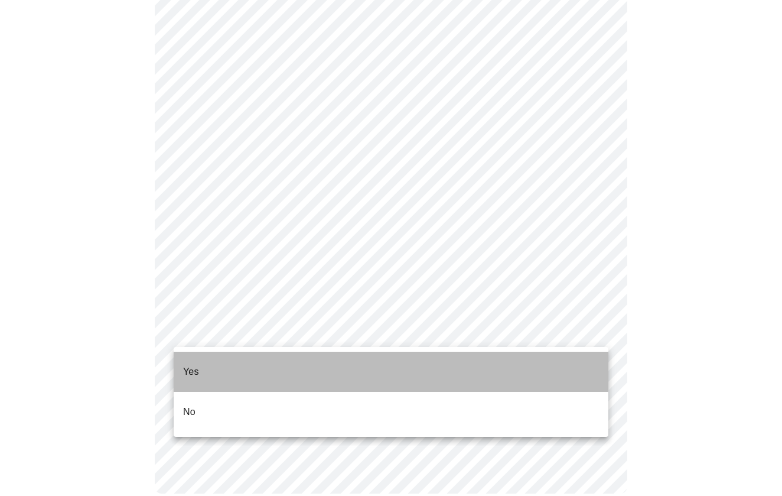
click at [291, 362] on li "Yes" at bounding box center [391, 372] width 435 height 40
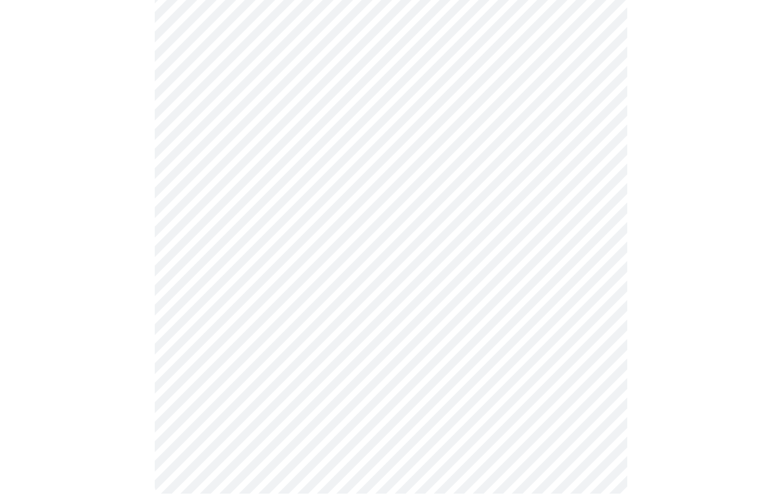
scroll to position [0, 0]
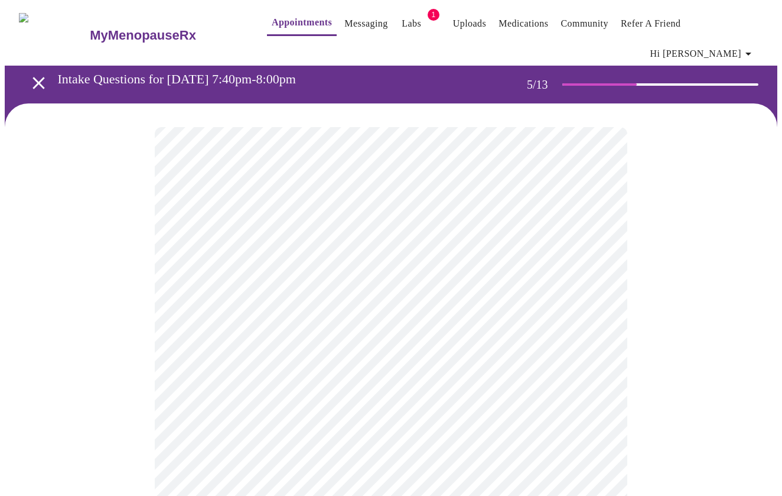
click at [507, 408] on body "MyMenopauseRx Appointments Messaging Labs 1 Uploads Medications Community Refer…" at bounding box center [391, 449] width 773 height 889
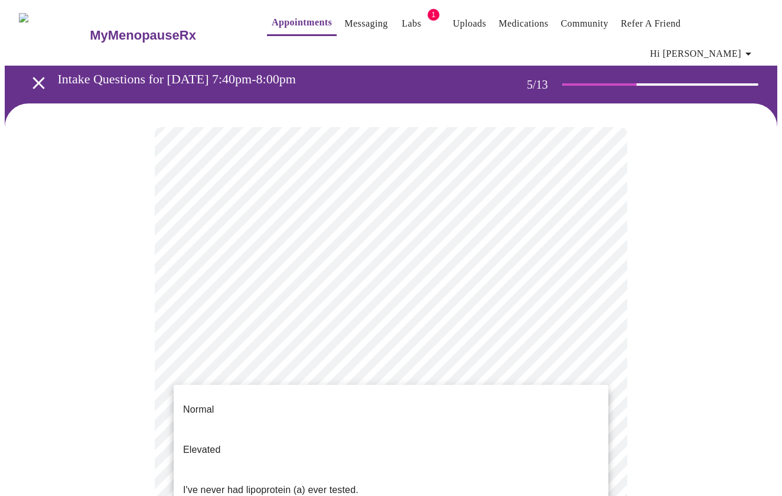
click at [493, 470] on li "I've never had lipoprotein (a) ever tested." at bounding box center [391, 490] width 435 height 40
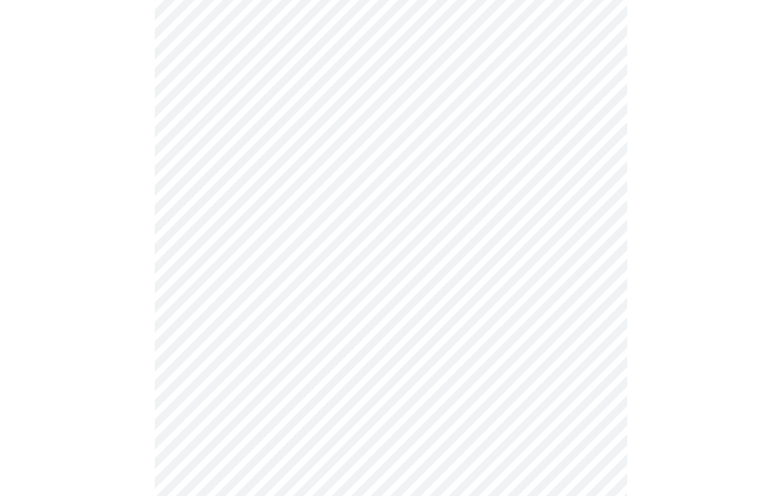
scroll to position [3023, 0]
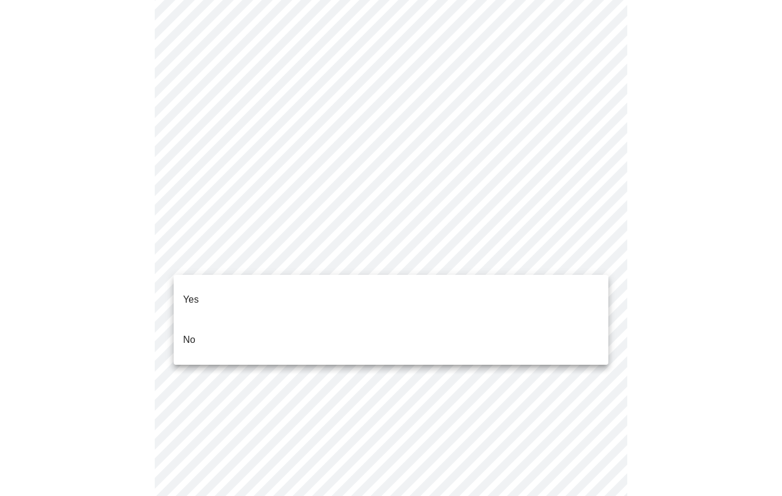
click at [483, 295] on li "Yes" at bounding box center [391, 299] width 435 height 40
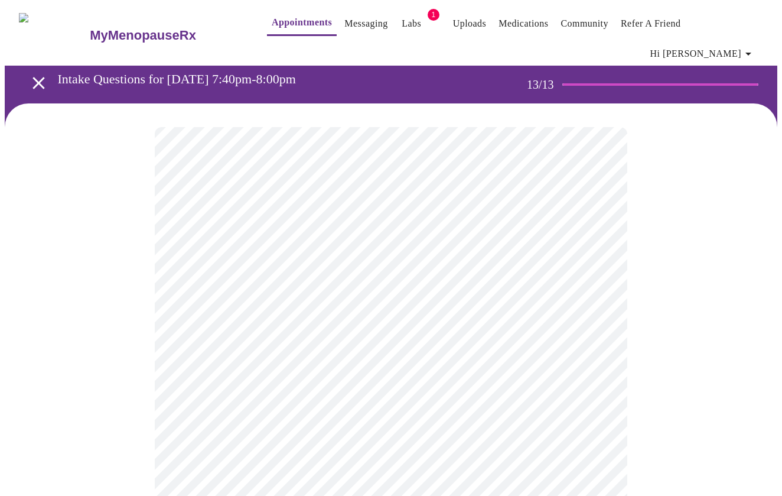
scroll to position [0, 0]
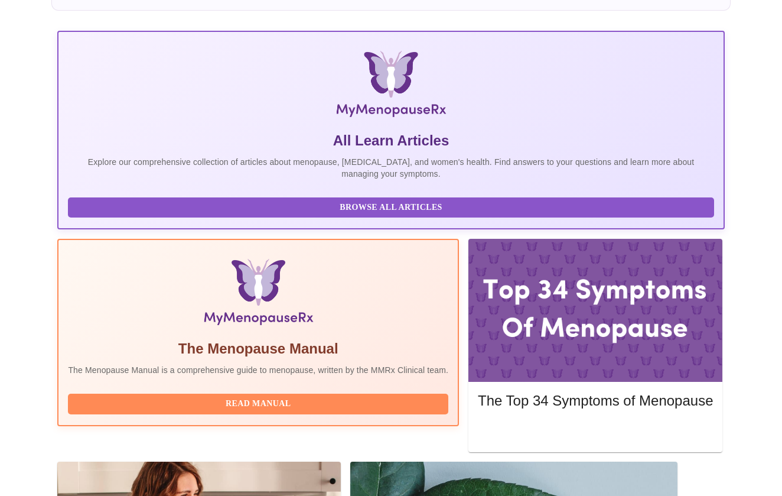
scroll to position [157, 0]
